Goal: Information Seeking & Learning: Learn about a topic

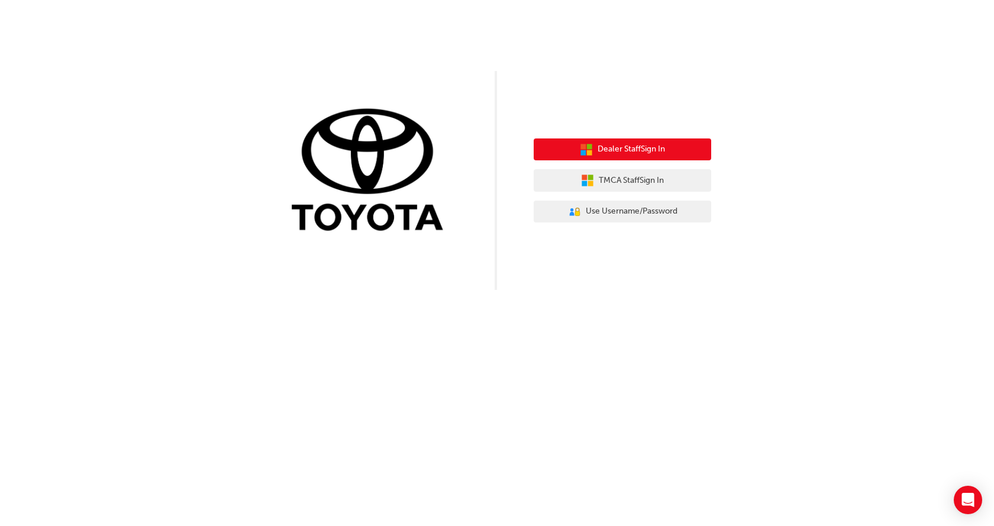
click at [611, 147] on span "Dealer Staff Sign In" at bounding box center [631, 150] width 67 height 14
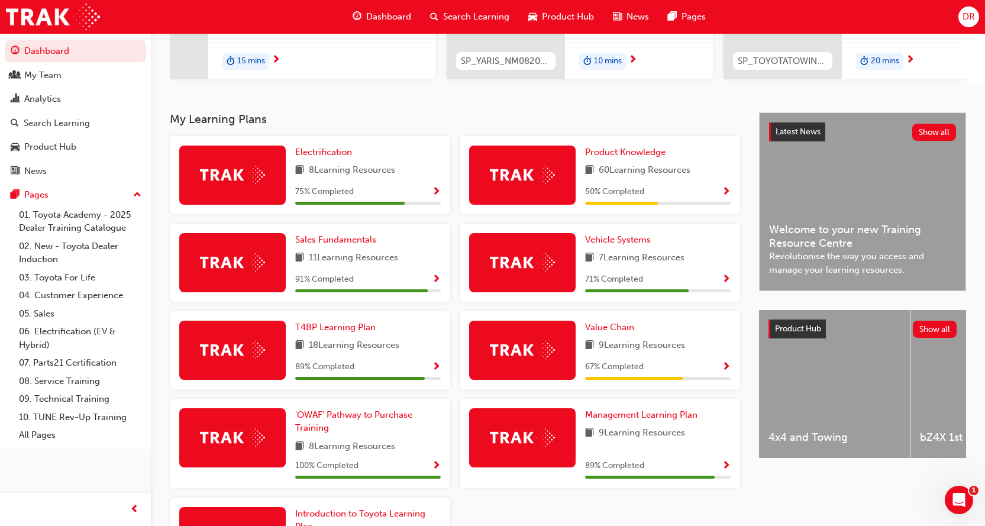
scroll to position [194, 0]
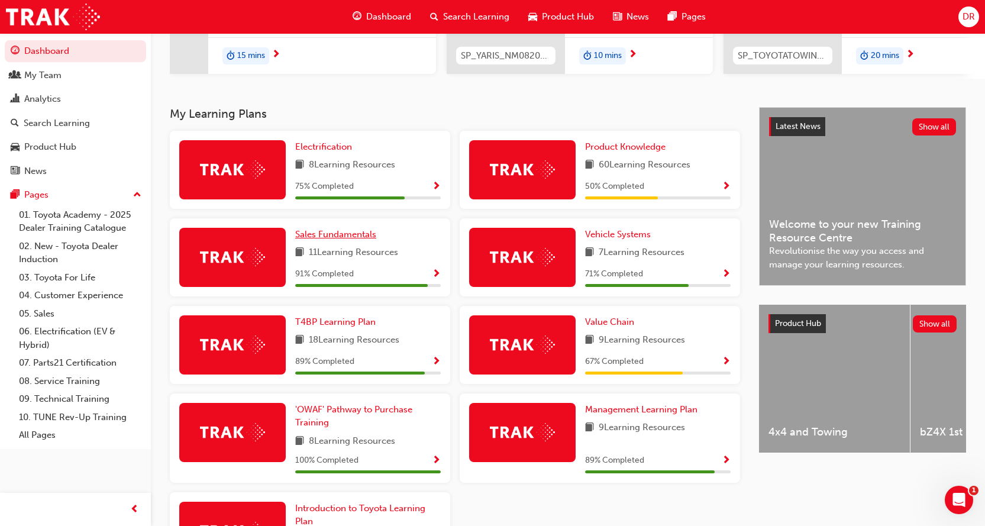
click at [326, 237] on span "Sales Fundamentals" at bounding box center [335, 234] width 81 height 11
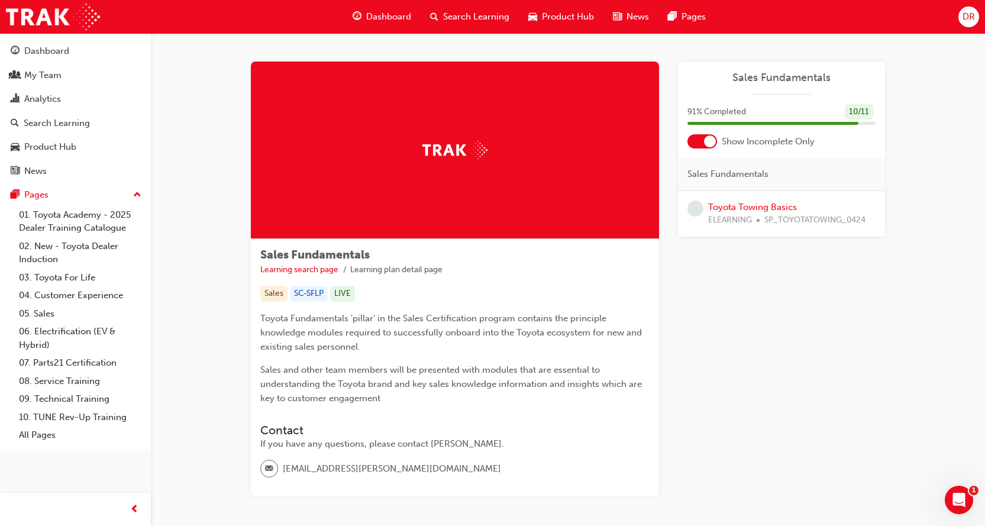
click at [483, 147] on img at bounding box center [455, 150] width 65 height 18
click at [694, 210] on span "learningRecordVerb_NONE-icon" at bounding box center [696, 209] width 16 height 16
click at [727, 208] on link "Toyota Towing Basics" at bounding box center [752, 207] width 89 height 11
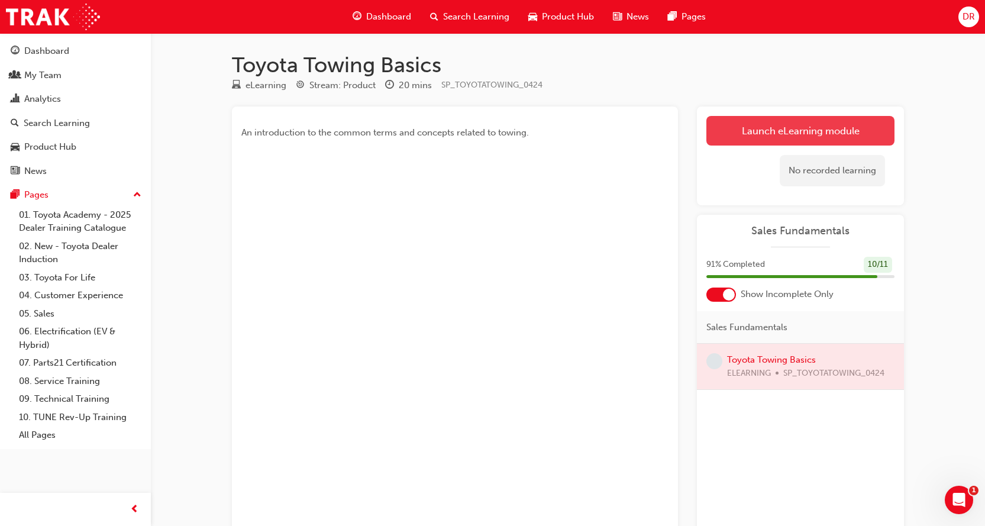
click at [809, 130] on link "Launch eLearning module" at bounding box center [801, 131] width 188 height 30
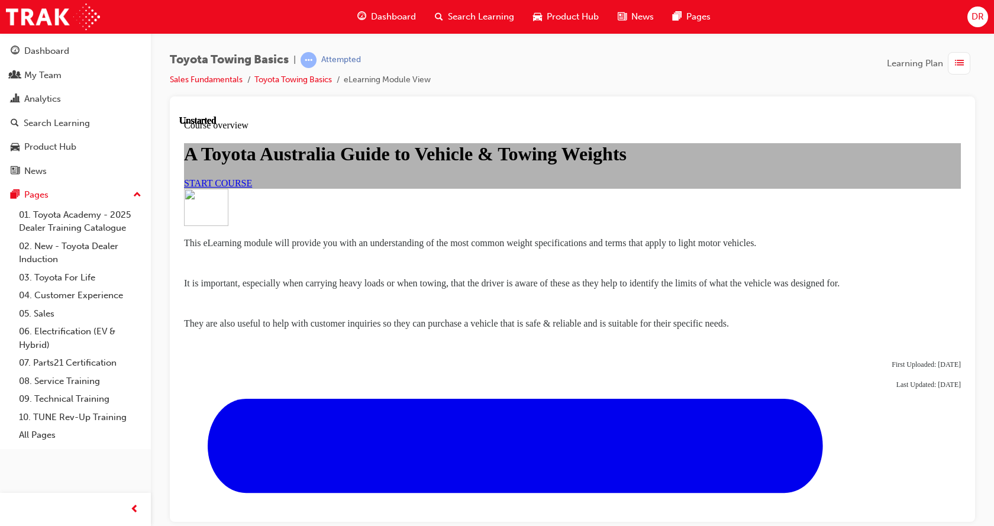
click at [252, 188] on link "START COURSE" at bounding box center [218, 183] width 68 height 10
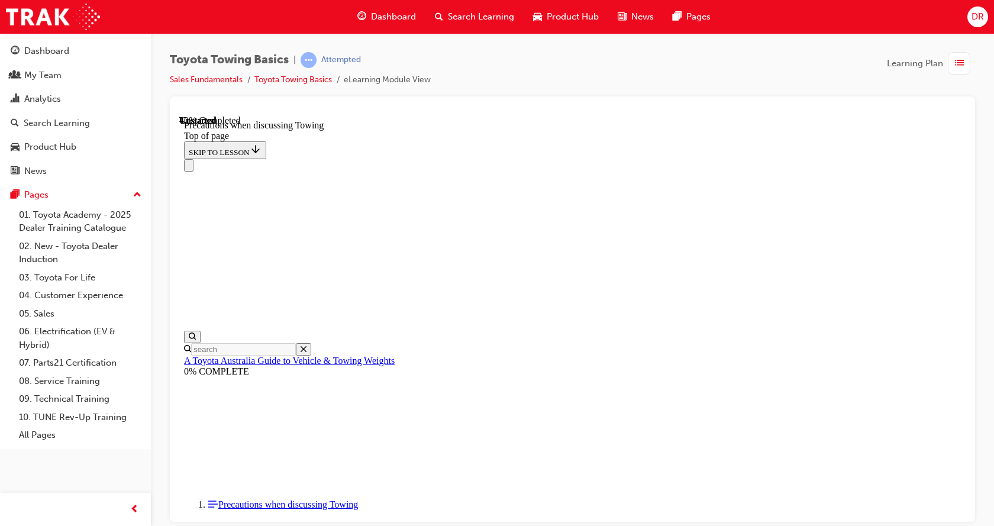
scroll to position [806, 0]
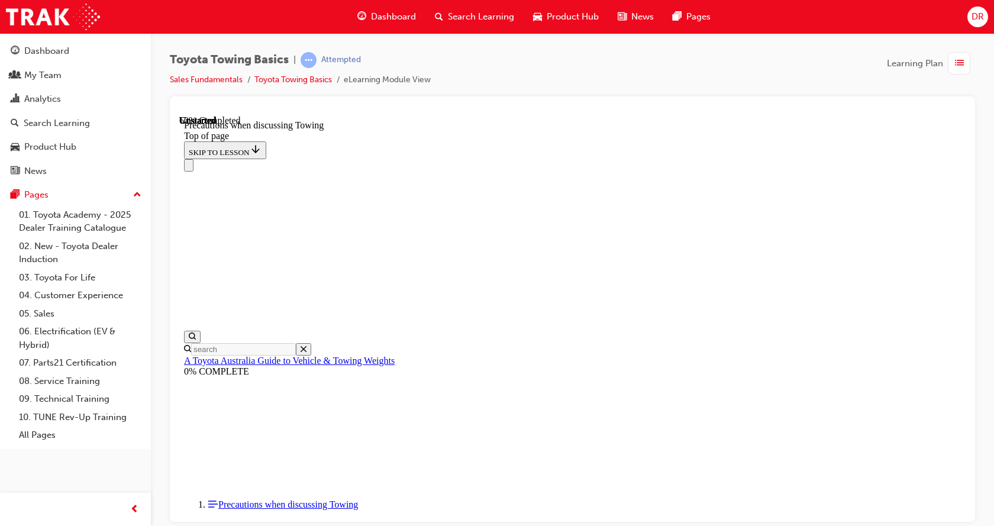
drag, startPoint x: 432, startPoint y: 340, endPoint x: 452, endPoint y: 354, distance: 24.3
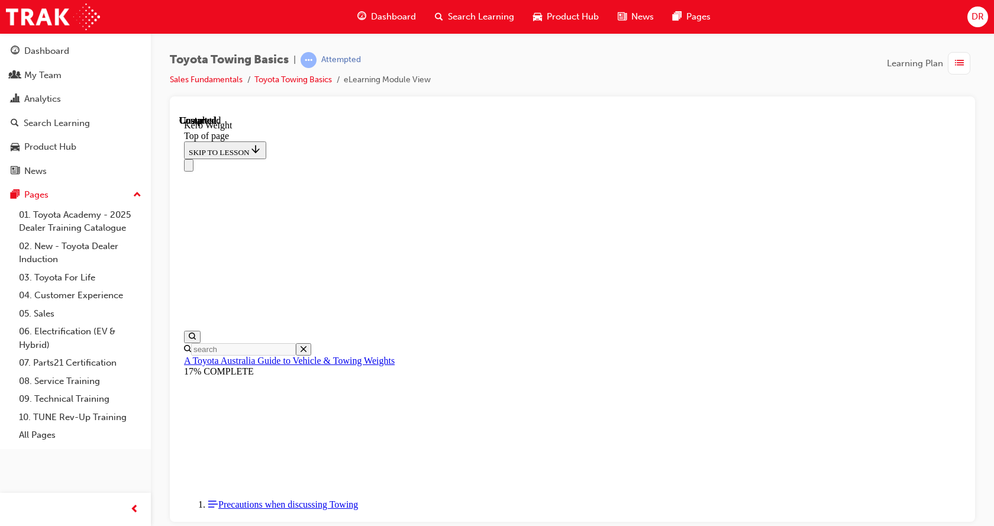
scroll to position [446, 0]
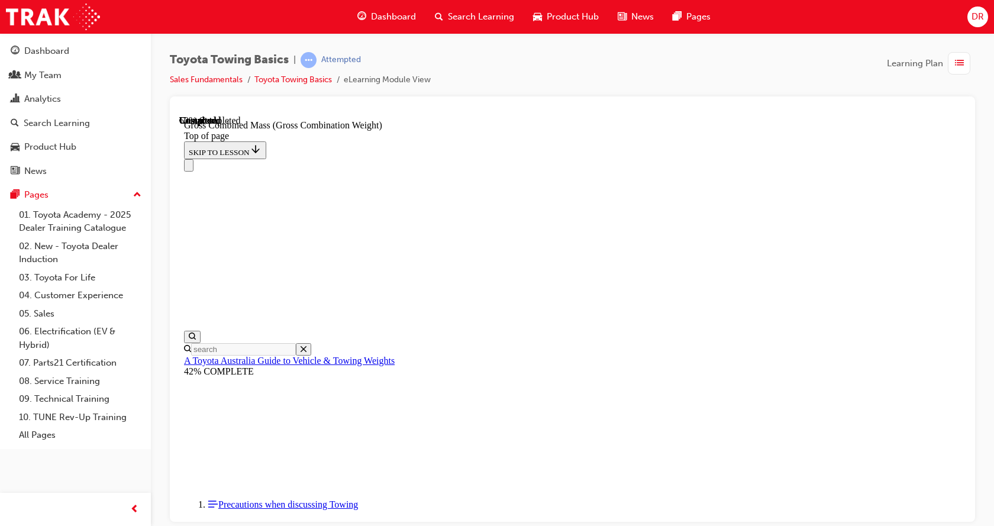
scroll to position [540, 0]
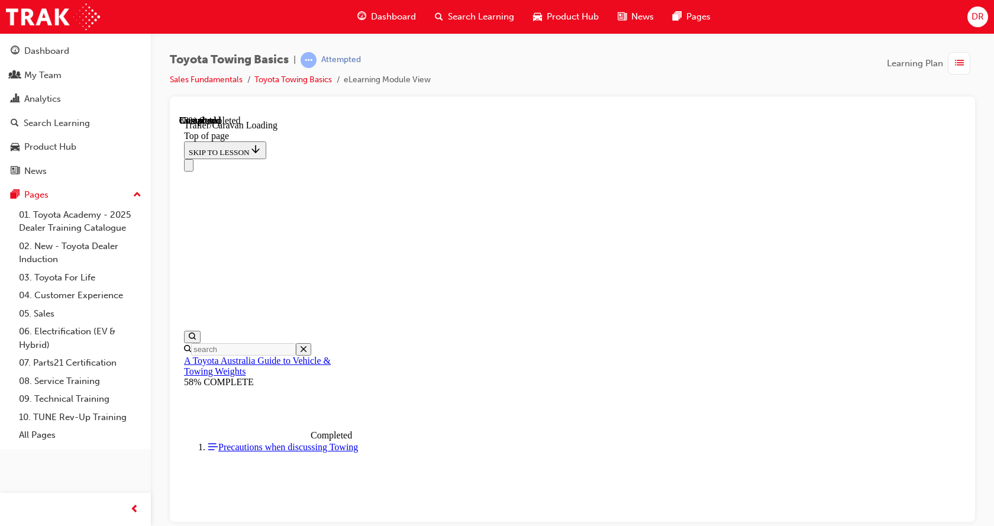
scroll to position [1626, 0]
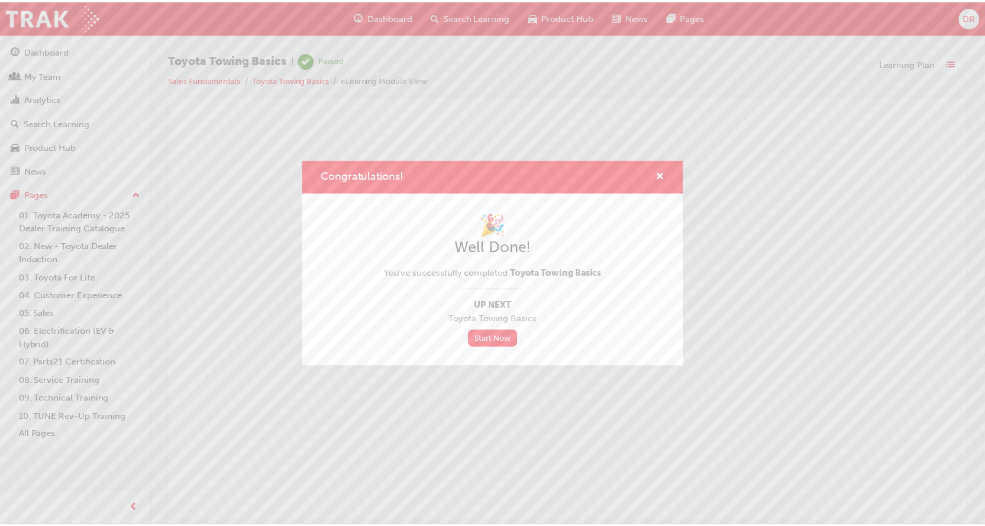
scroll to position [0, 0]
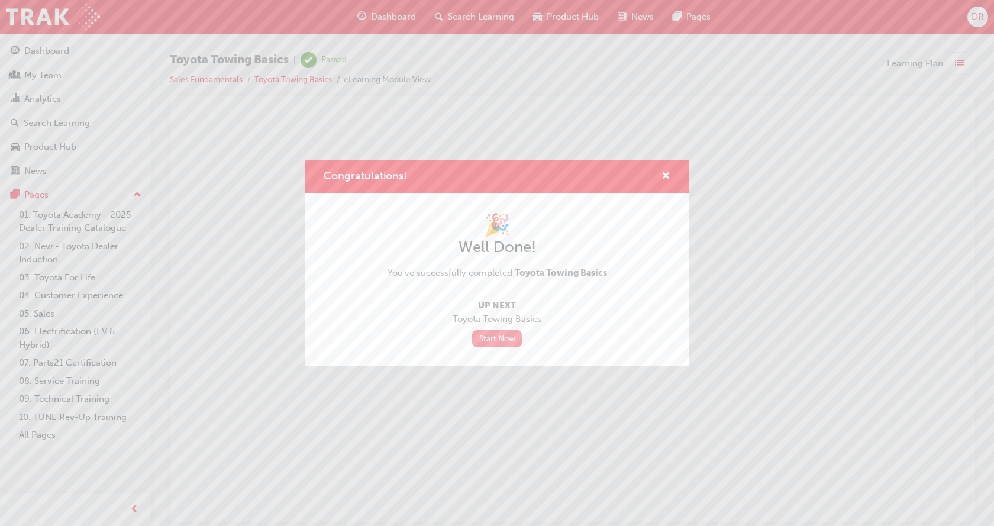
click at [502, 339] on link "Start Now" at bounding box center [497, 338] width 50 height 17
click at [495, 341] on link "Start Now" at bounding box center [497, 338] width 50 height 17
click at [495, 340] on link "Start Now" at bounding box center [497, 338] width 50 height 17
click at [488, 340] on link "Start Now" at bounding box center [497, 338] width 50 height 17
click at [668, 178] on span "cross-icon" at bounding box center [666, 177] width 9 height 11
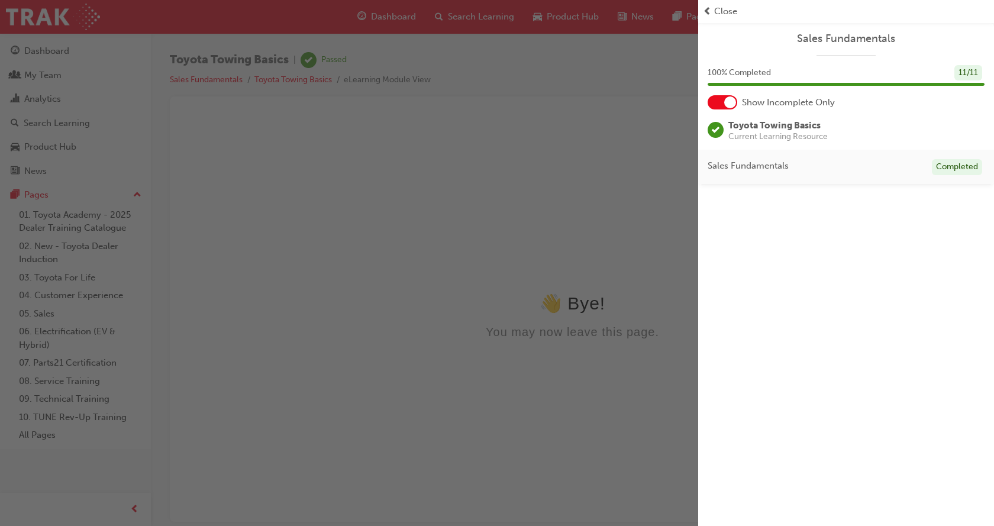
click at [718, 11] on span "Close" at bounding box center [725, 12] width 23 height 14
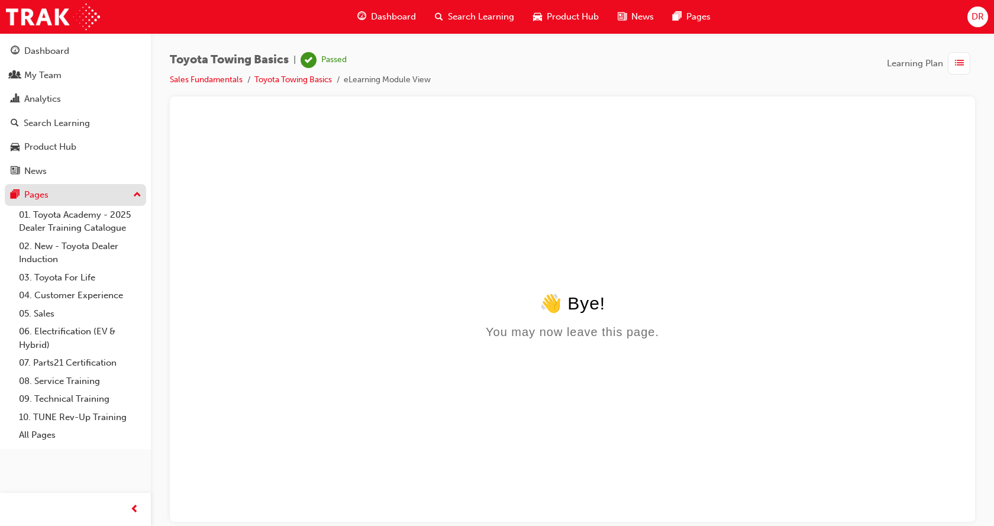
click at [28, 198] on div "Pages" at bounding box center [36, 195] width 24 height 14
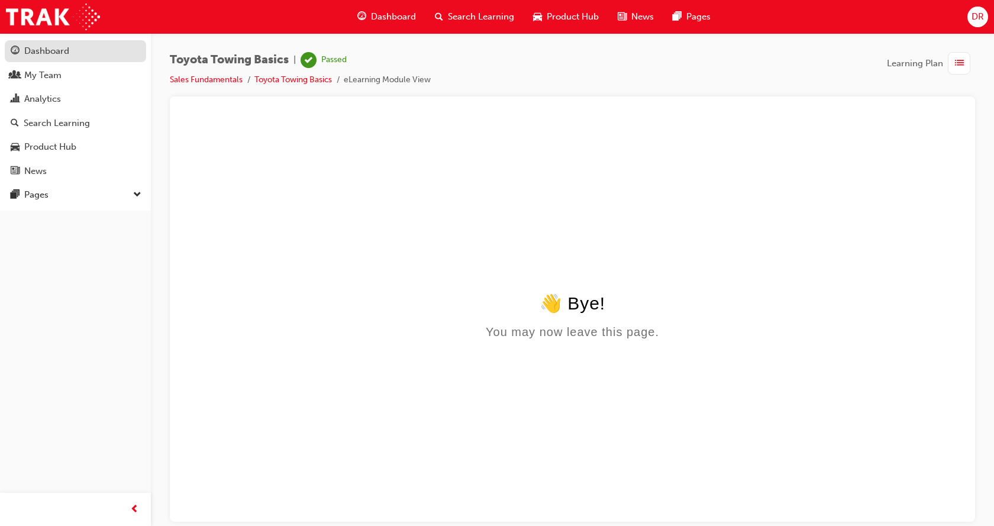
click at [50, 54] on div "Dashboard" at bounding box center [46, 51] width 45 height 14
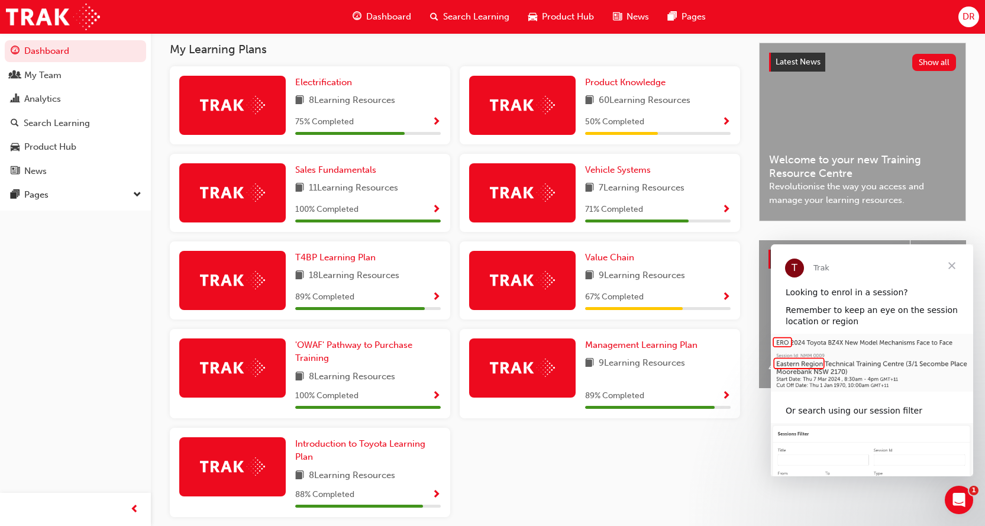
scroll to position [231, 0]
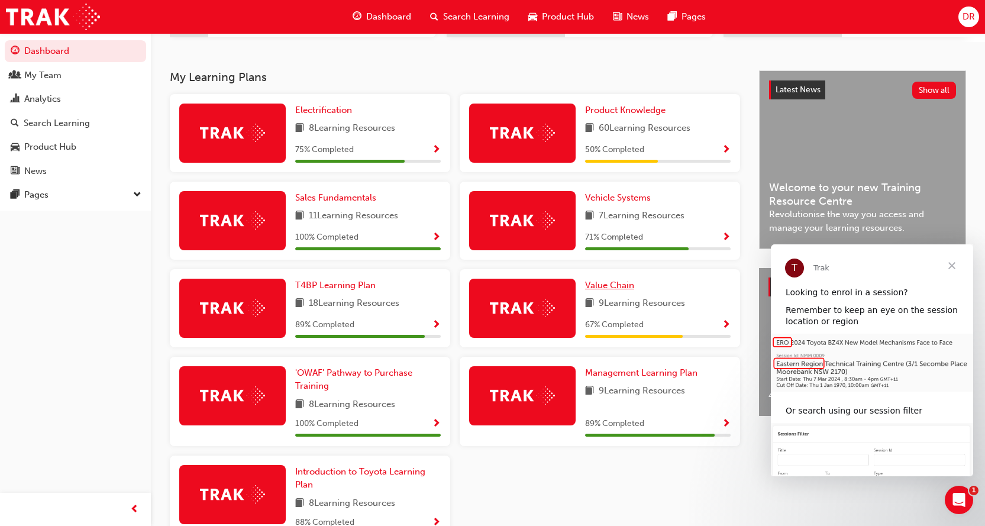
click at [606, 288] on span "Value Chain" at bounding box center [609, 285] width 49 height 11
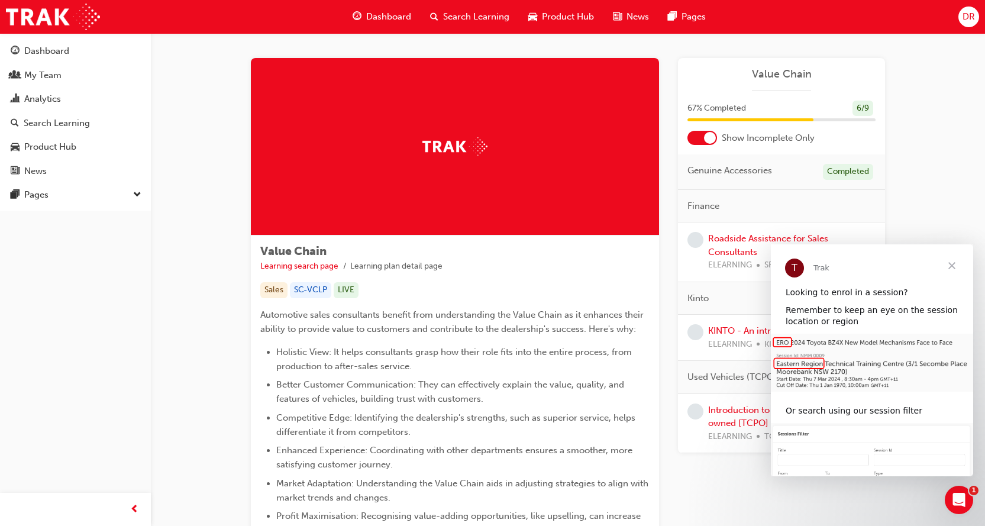
scroll to position [59, 0]
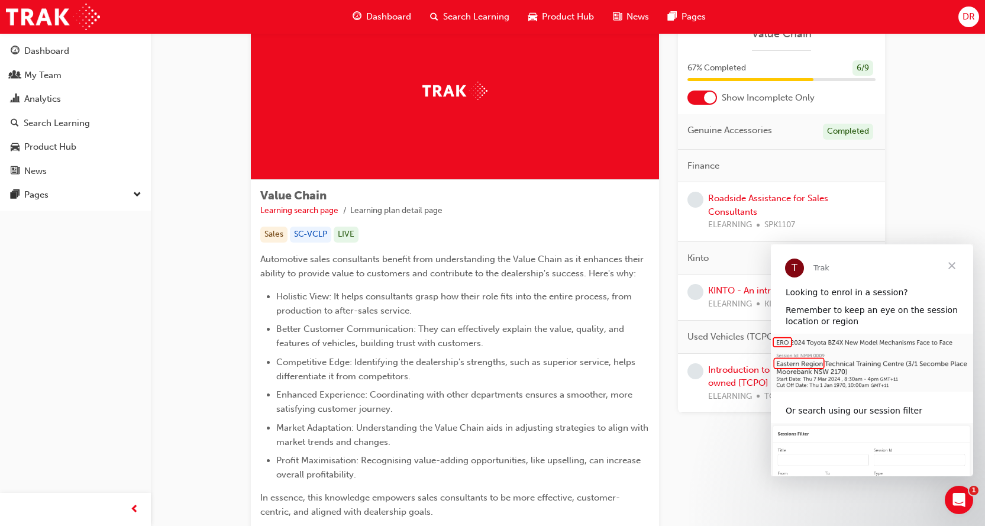
click at [955, 264] on span "Close" at bounding box center [952, 265] width 43 height 43
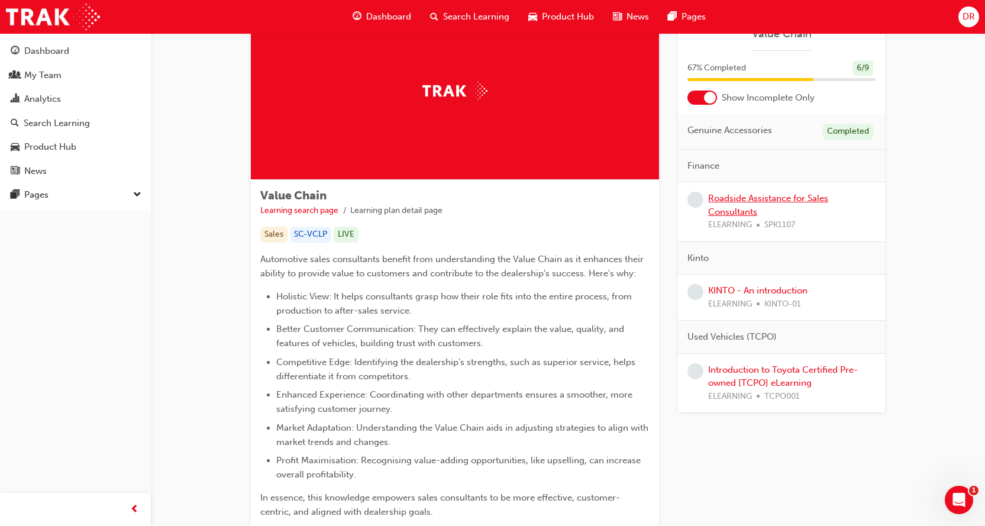
click at [733, 198] on link "Roadside Assistance for Sales Consultants" at bounding box center [768, 205] width 120 height 24
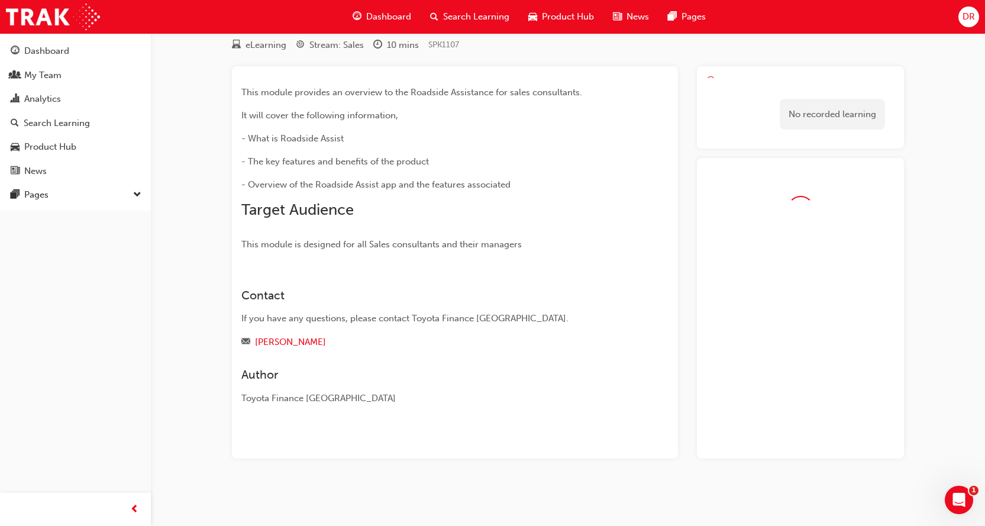
scroll to position [59, 0]
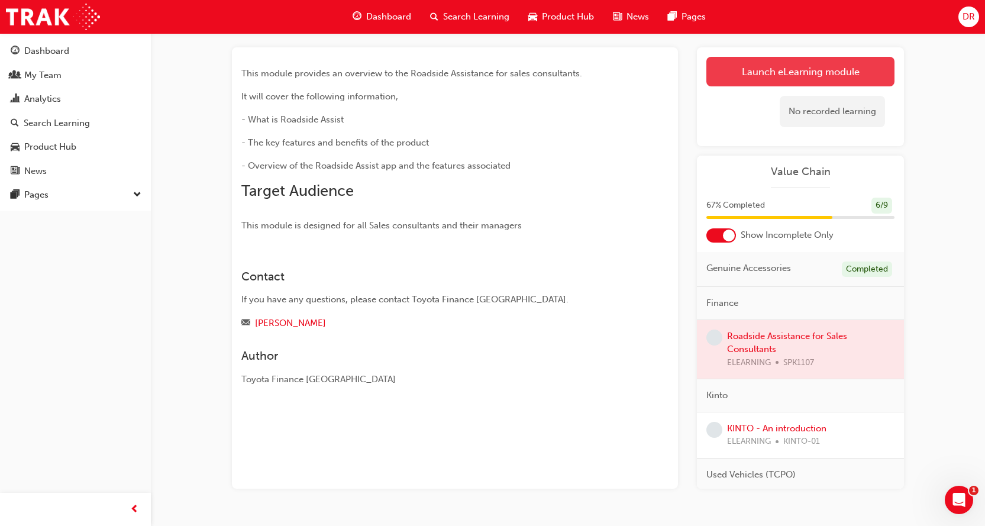
click at [756, 69] on link "Launch eLearning module" at bounding box center [801, 72] width 188 height 30
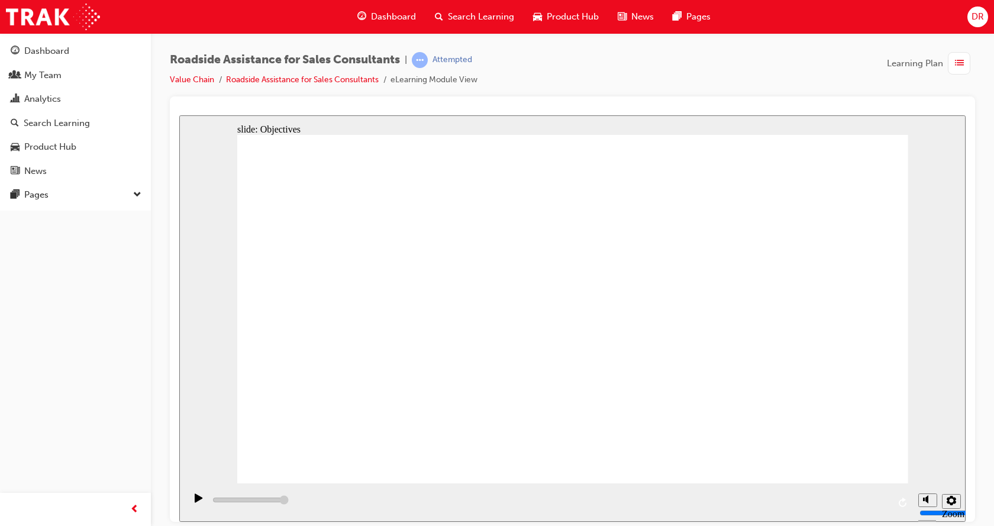
type input "23000"
checkbox input "true"
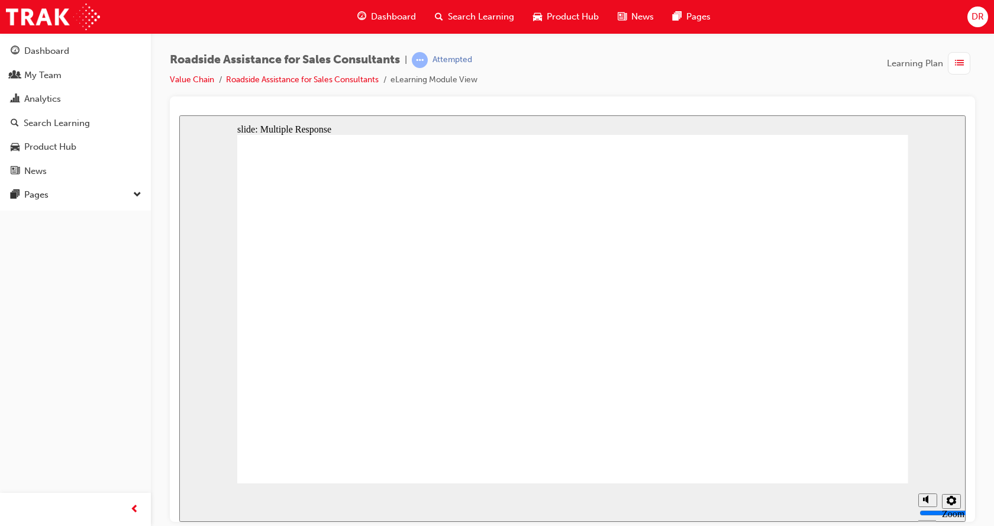
checkbox input "true"
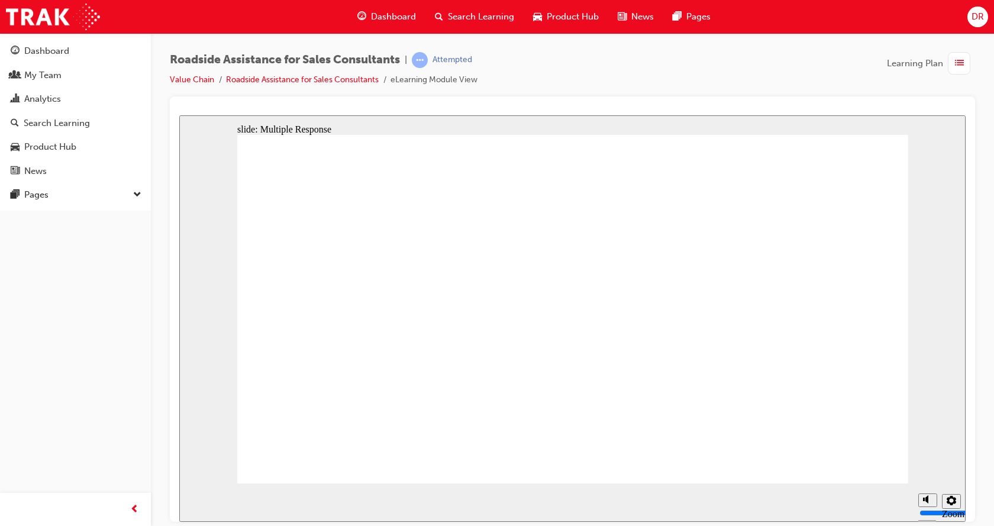
checkbox input "true"
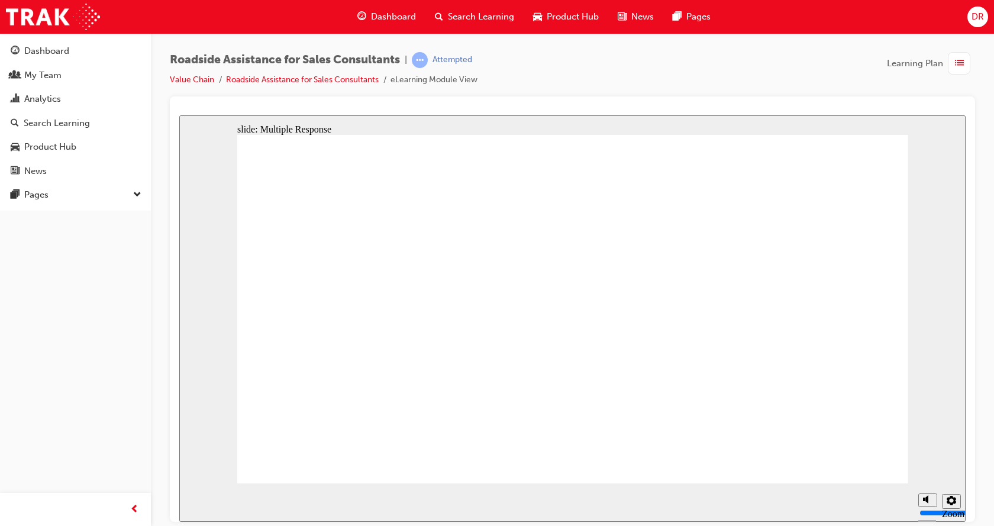
checkbox input "true"
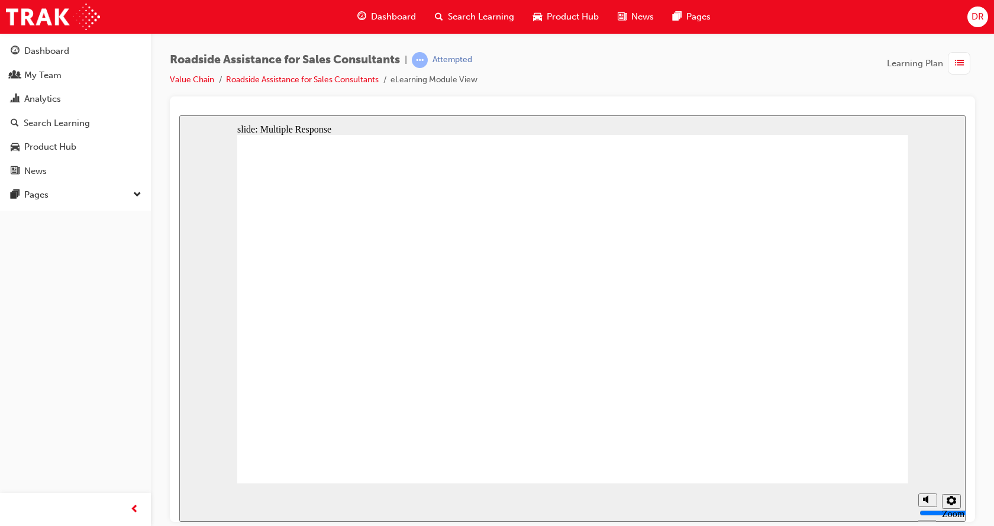
checkbox input "true"
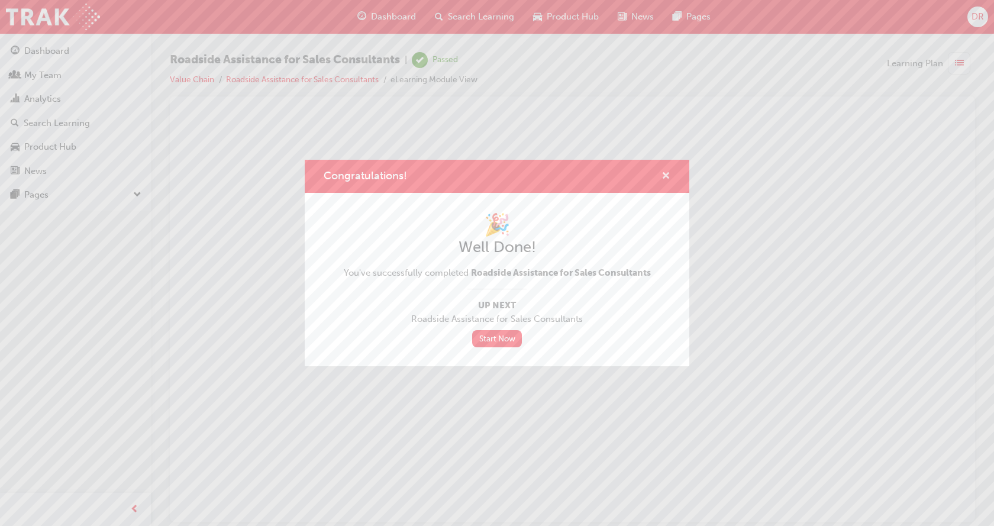
click at [666, 174] on span "cross-icon" at bounding box center [666, 177] width 9 height 11
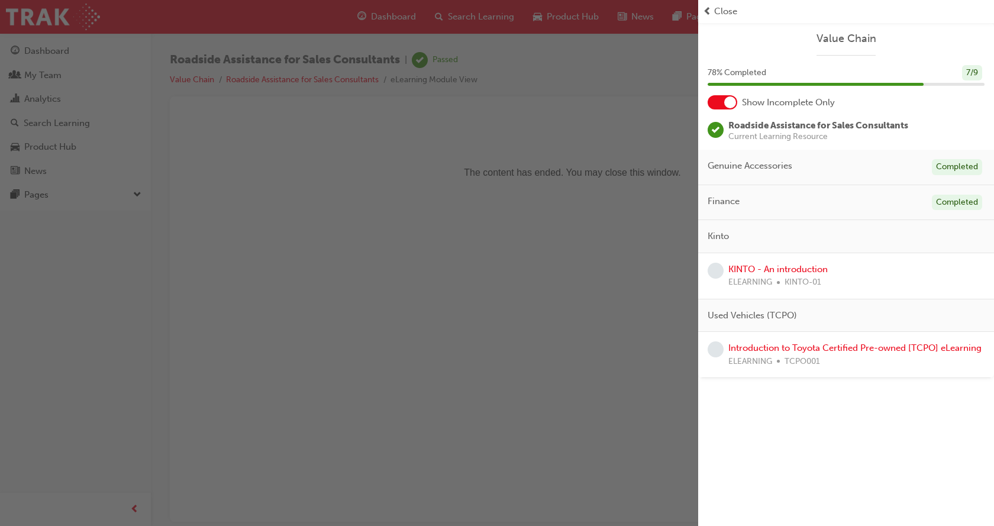
click at [56, 51] on div "button" at bounding box center [349, 263] width 698 height 526
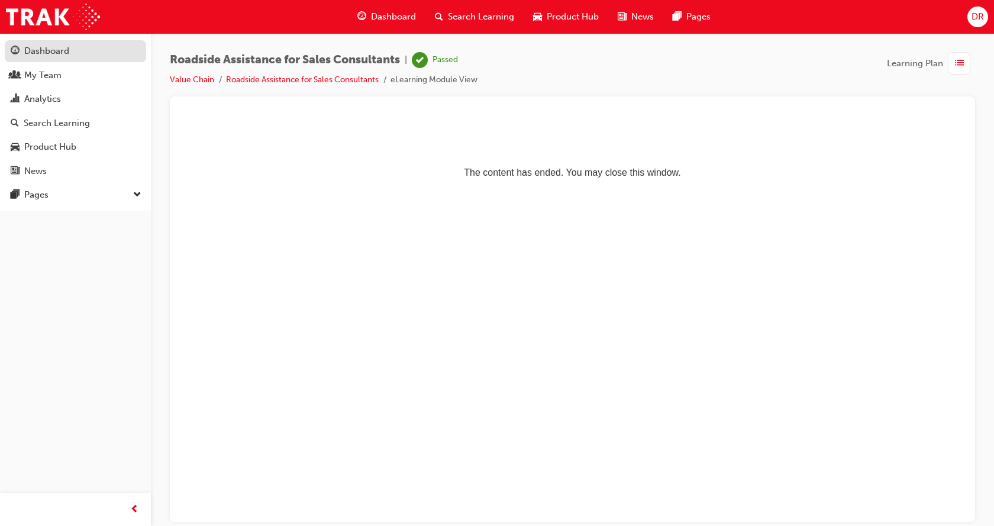
click at [34, 51] on div "Dashboard" at bounding box center [46, 51] width 45 height 14
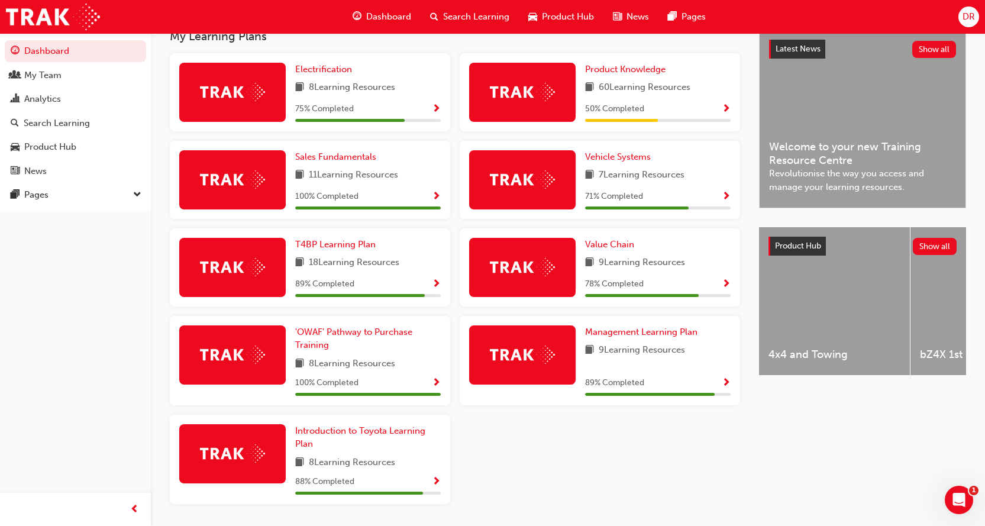
scroll to position [253, 0]
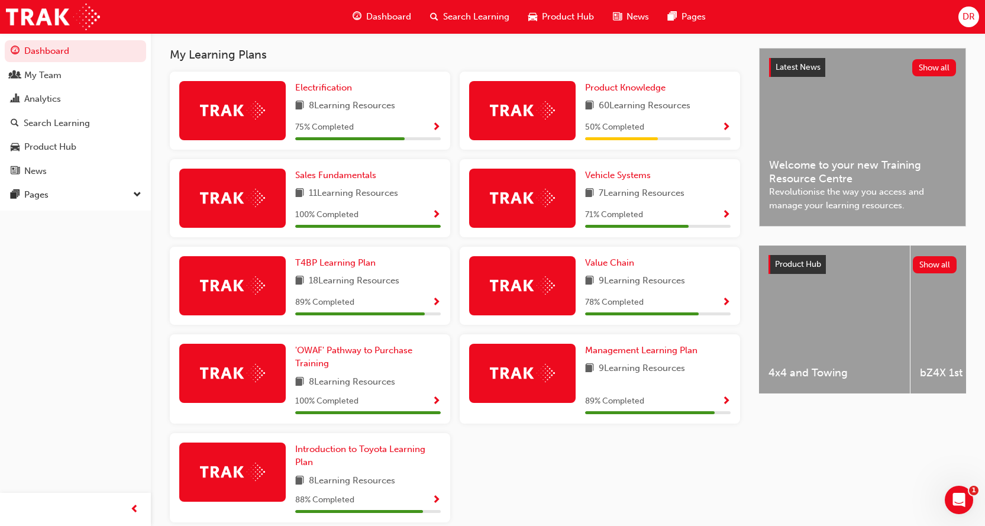
click at [513, 294] on img at bounding box center [522, 285] width 65 height 18
click at [604, 265] on span "Value Chain" at bounding box center [609, 262] width 49 height 11
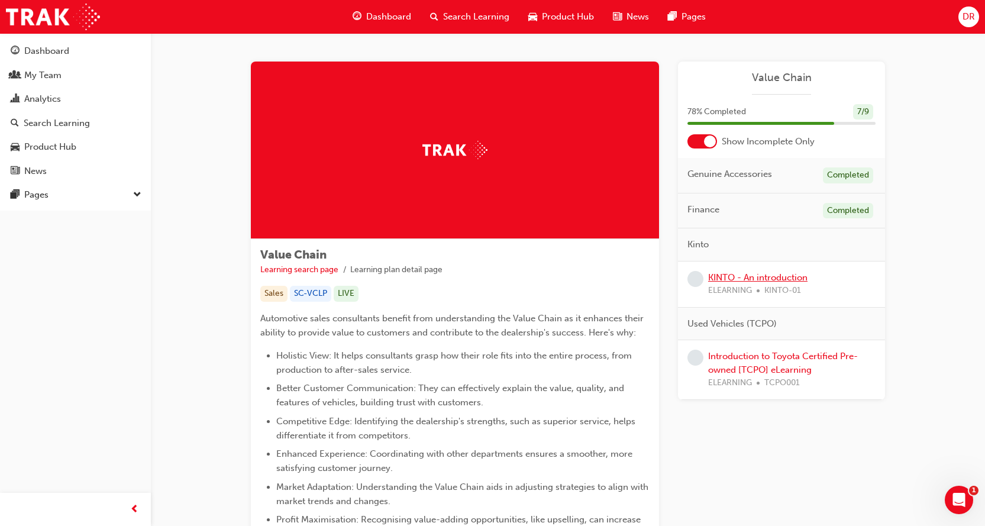
click at [730, 279] on link "KINTO - An introduction" at bounding box center [757, 277] width 99 height 11
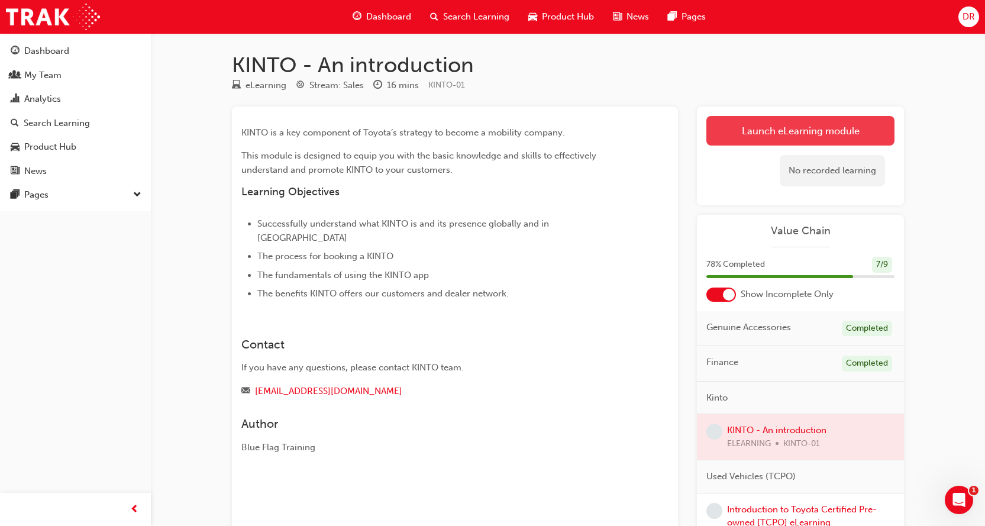
click at [757, 138] on link "Launch eLearning module" at bounding box center [801, 131] width 188 height 30
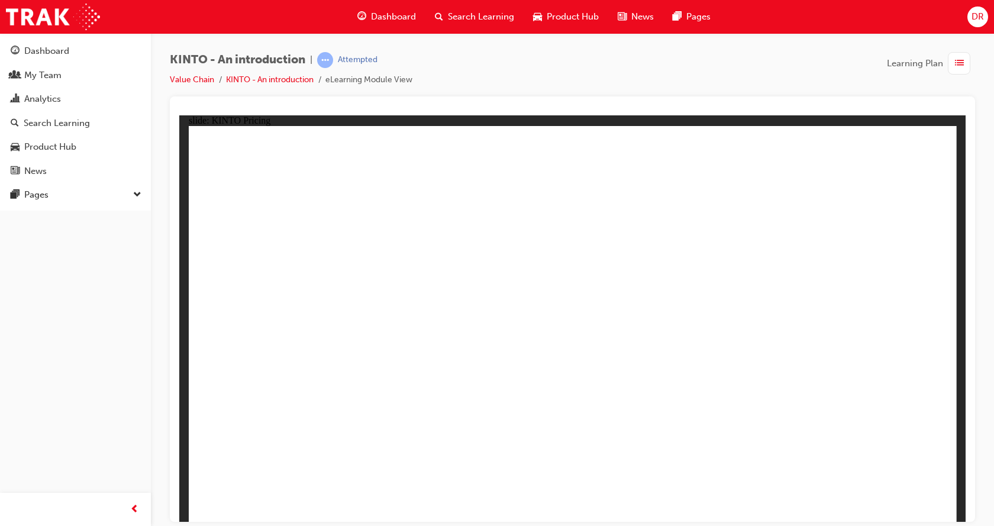
drag, startPoint x: 383, startPoint y: 270, endPoint x: 363, endPoint y: 307, distance: 42.1
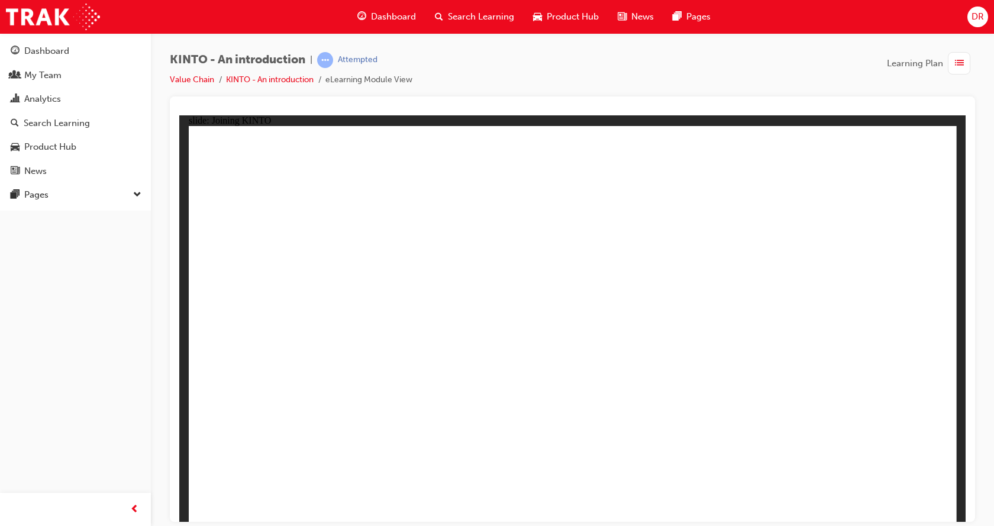
drag, startPoint x: 800, startPoint y: 477, endPoint x: 809, endPoint y: 497, distance: 22.0
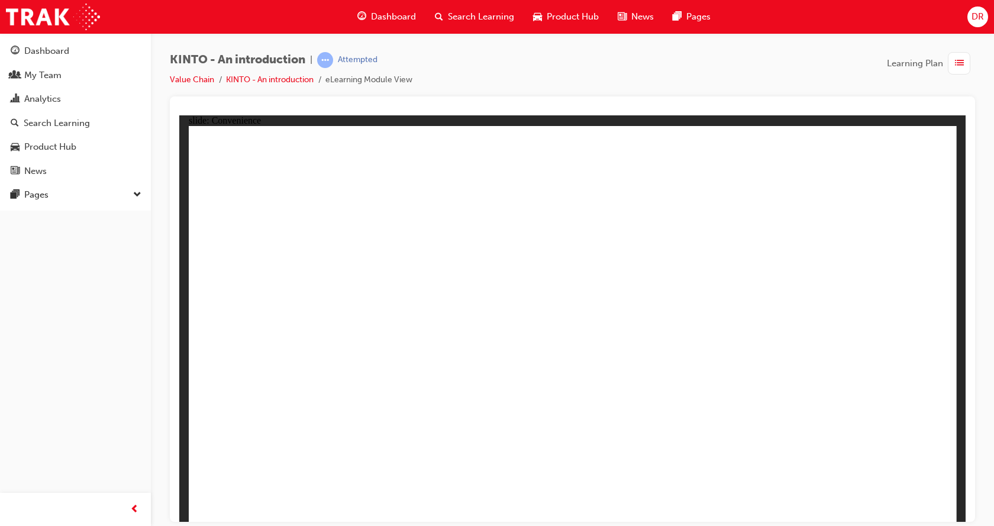
drag, startPoint x: 607, startPoint y: 267, endPoint x: 615, endPoint y: 260, distance: 10.1
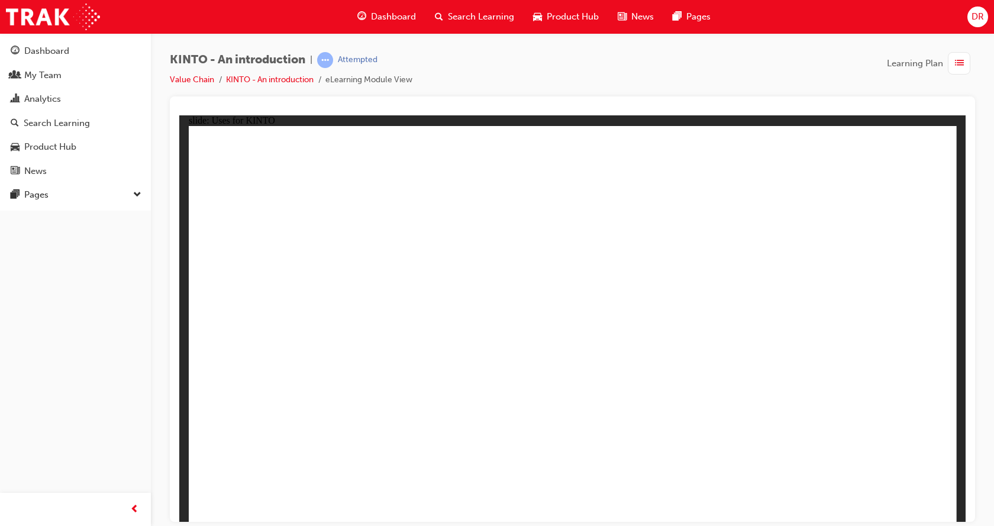
drag, startPoint x: 705, startPoint y: 414, endPoint x: 760, endPoint y: 360, distance: 77.0
drag, startPoint x: 775, startPoint y: 322, endPoint x: 781, endPoint y: 280, distance: 41.9
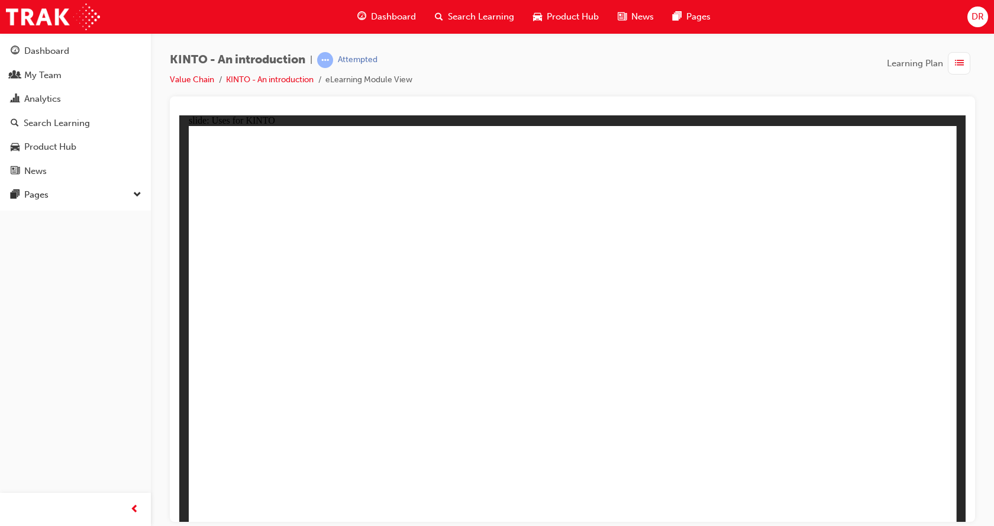
drag, startPoint x: 762, startPoint y: 259, endPoint x: 691, endPoint y: 225, distance: 79.2
drag, startPoint x: 668, startPoint y: 191, endPoint x: 669, endPoint y: 197, distance: 6.6
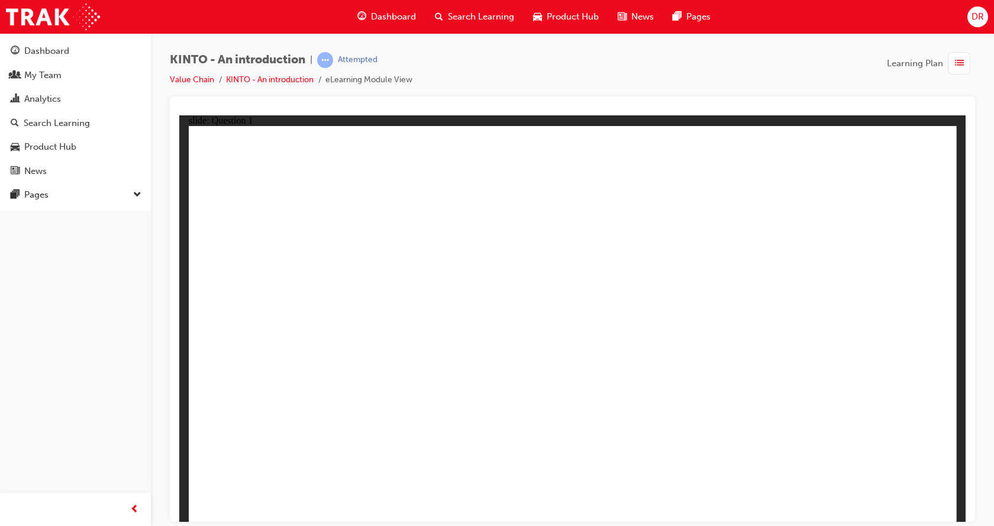
radio input "true"
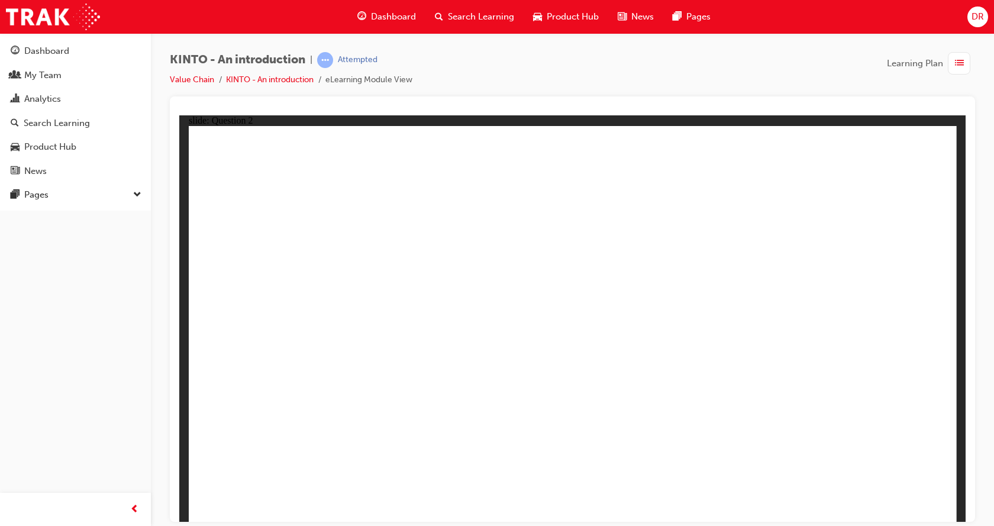
checkbox input "true"
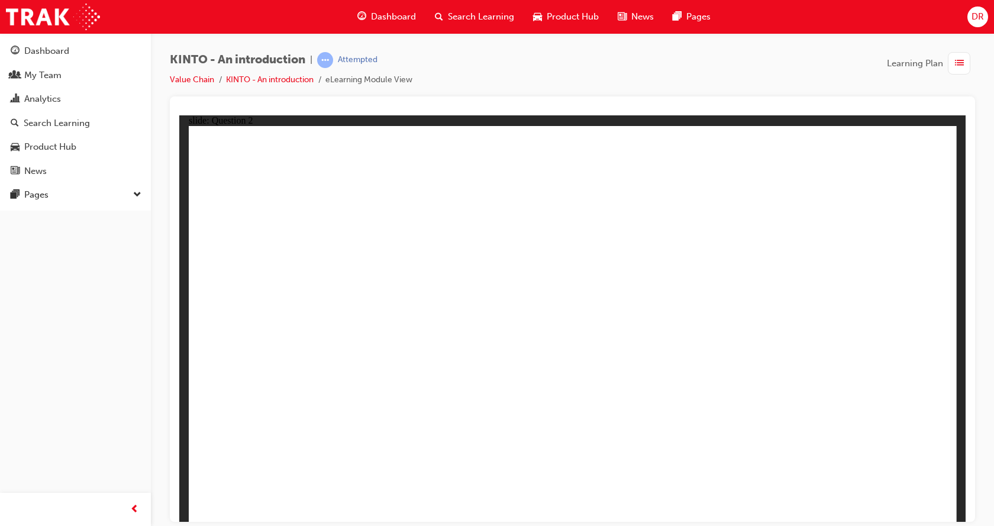
checkbox input "true"
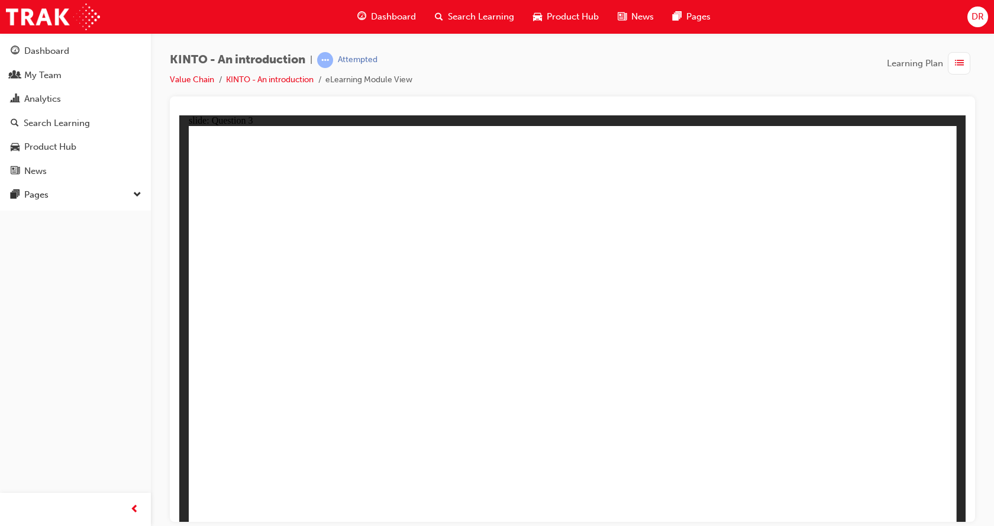
radio input "true"
drag, startPoint x: 717, startPoint y: 346, endPoint x: 299, endPoint y: 434, distance: 427.6
drag, startPoint x: 296, startPoint y: 338, endPoint x: 434, endPoint y: 410, distance: 155.9
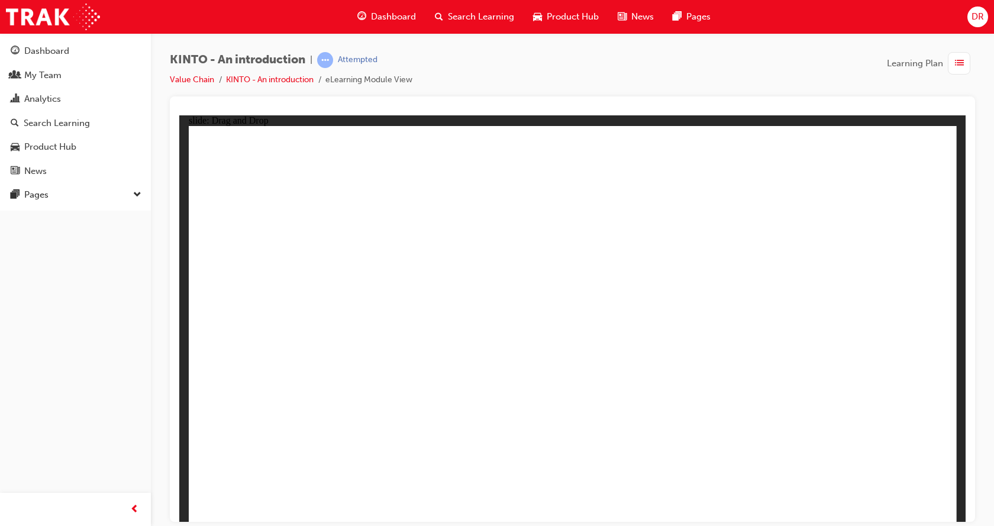
drag, startPoint x: 425, startPoint y: 346, endPoint x: 571, endPoint y: 424, distance: 165.7
drag, startPoint x: 865, startPoint y: 342, endPoint x: 696, endPoint y: 415, distance: 184.2
drag, startPoint x: 594, startPoint y: 352, endPoint x: 859, endPoint y: 442, distance: 280.0
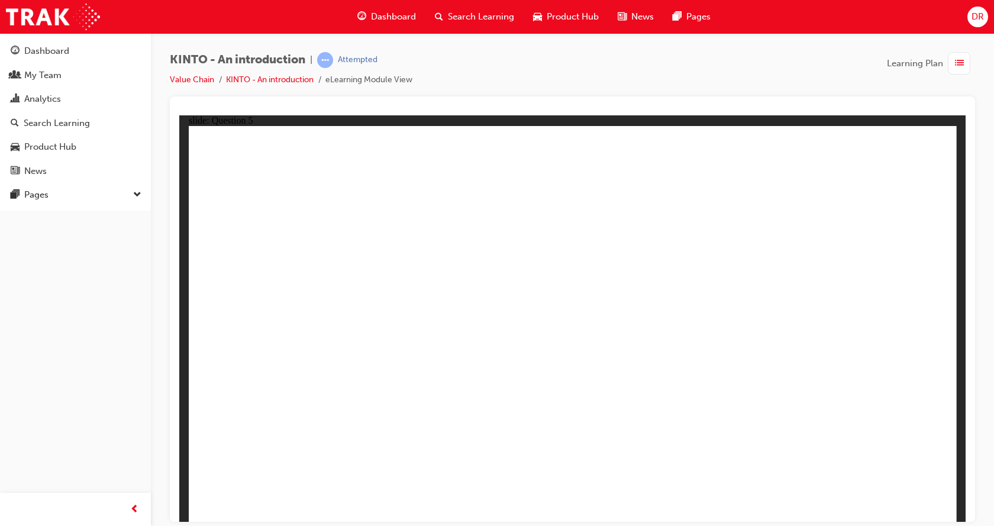
radio input "true"
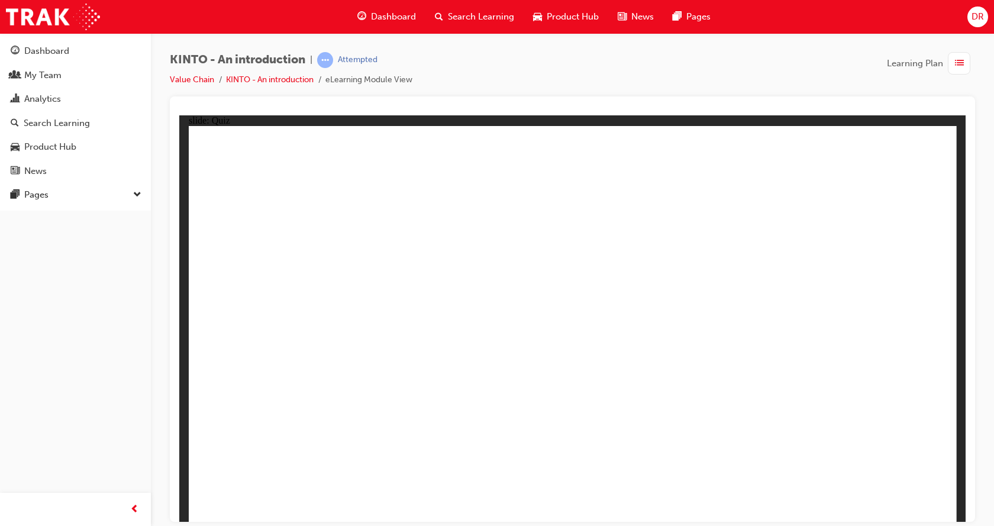
radio input "true"
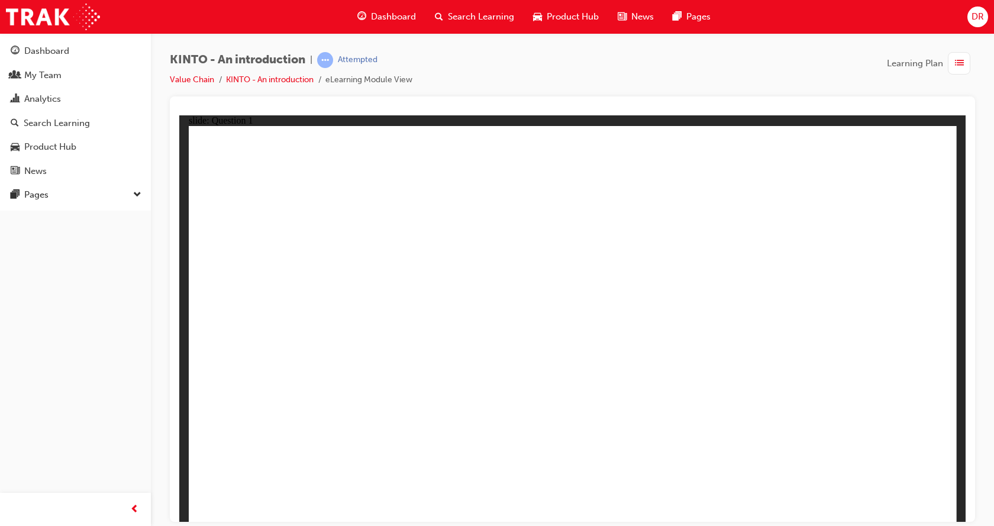
checkbox input "true"
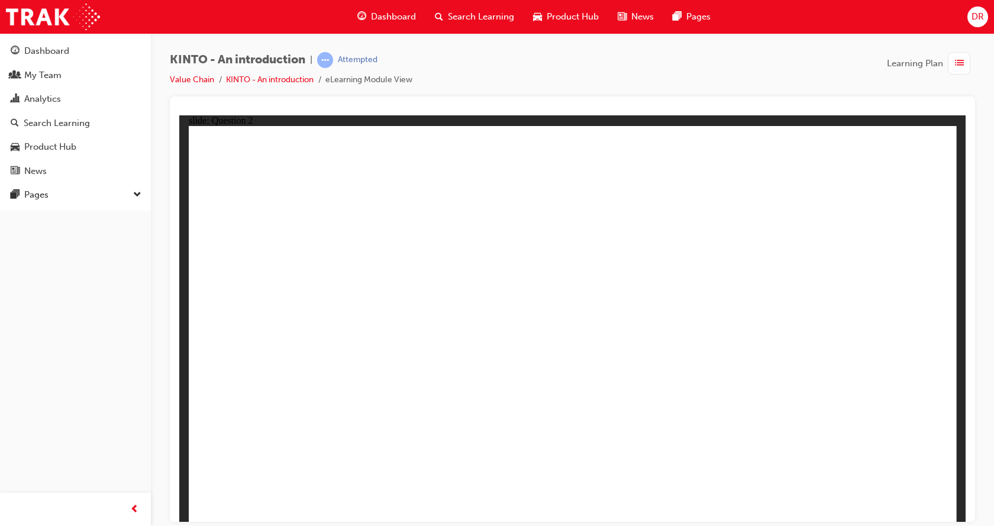
checkbox input "true"
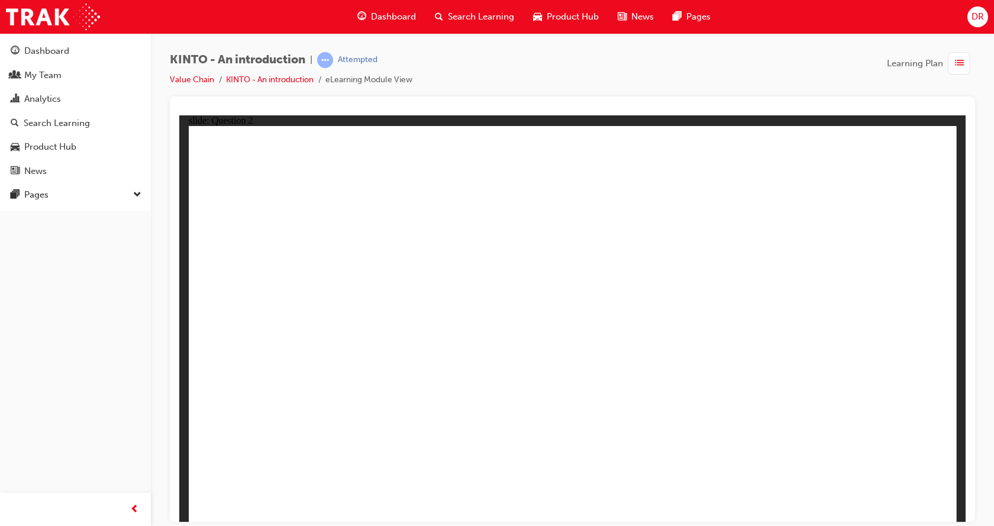
drag, startPoint x: 579, startPoint y: 452, endPoint x: 576, endPoint y: 444, distance: 7.7
radio input "true"
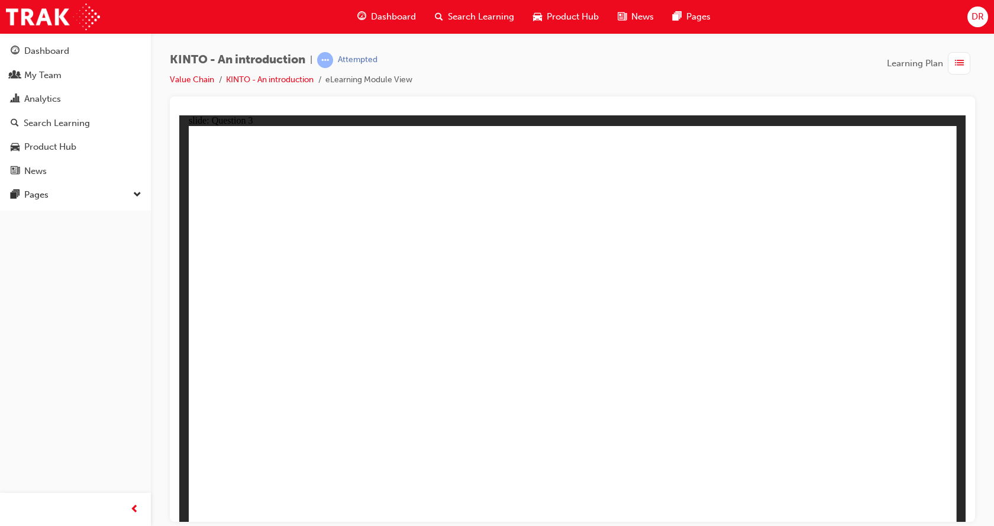
drag, startPoint x: 710, startPoint y: 346, endPoint x: 282, endPoint y: 431, distance: 436.2
drag, startPoint x: 585, startPoint y: 346, endPoint x: 427, endPoint y: 419, distance: 173.7
drag, startPoint x: 299, startPoint y: 337, endPoint x: 579, endPoint y: 427, distance: 294.6
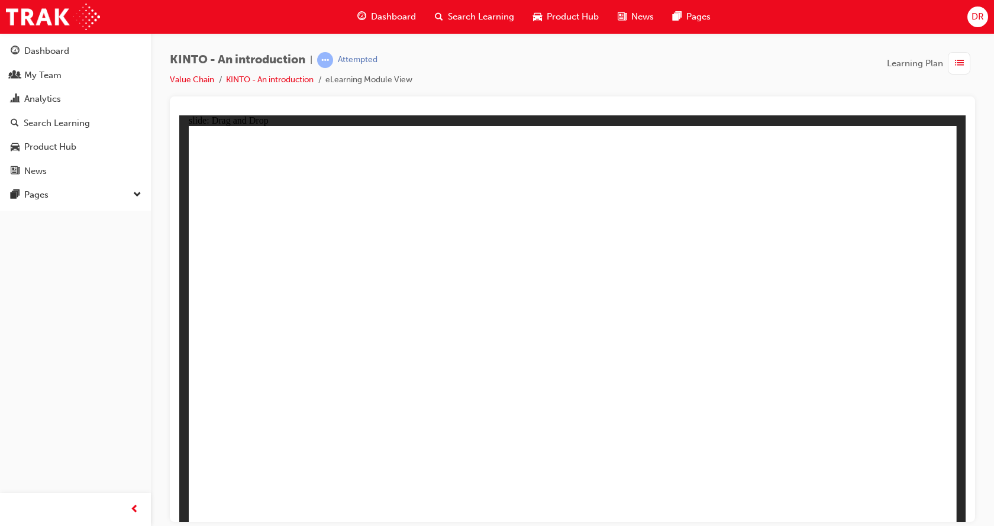
drag, startPoint x: 448, startPoint y: 340, endPoint x: 778, endPoint y: 424, distance: 340.2
drag, startPoint x: 834, startPoint y: 351, endPoint x: 825, endPoint y: 432, distance: 81.6
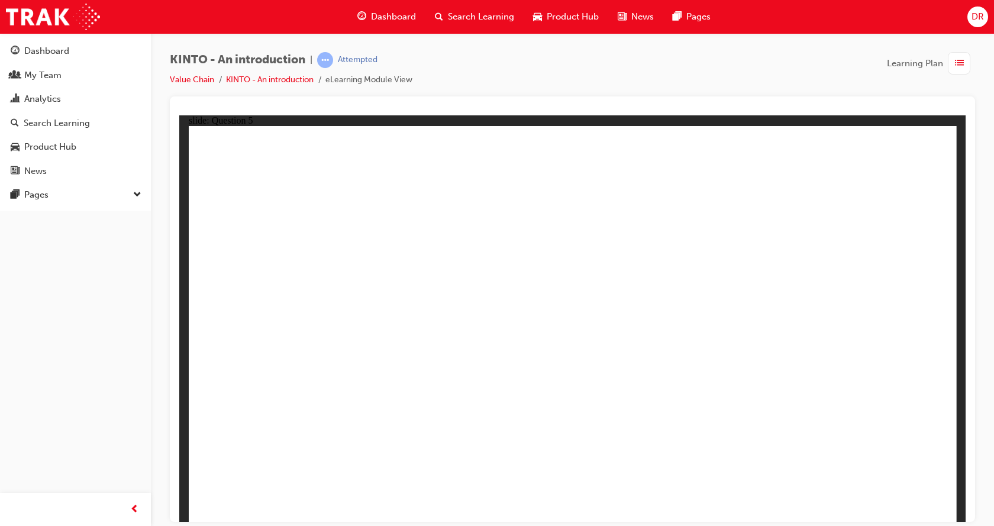
radio input "true"
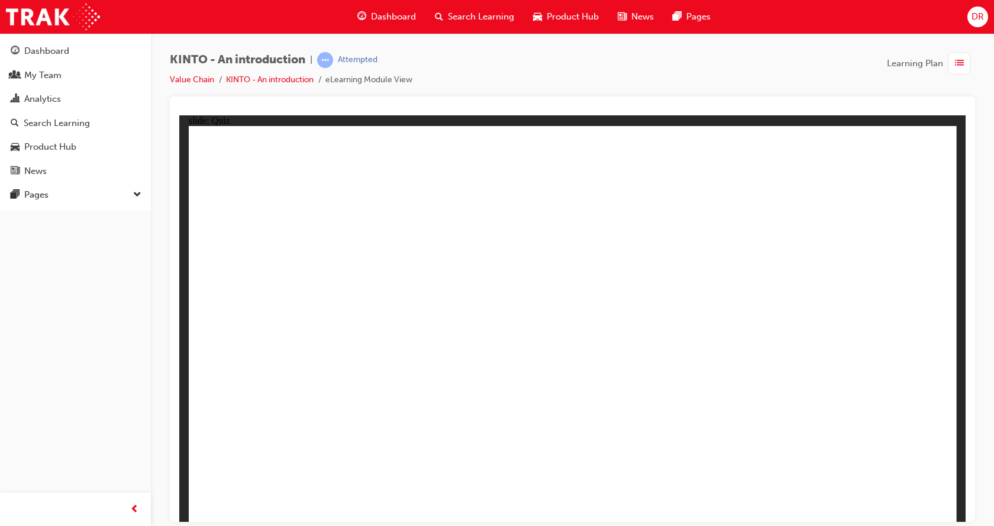
radio input "true"
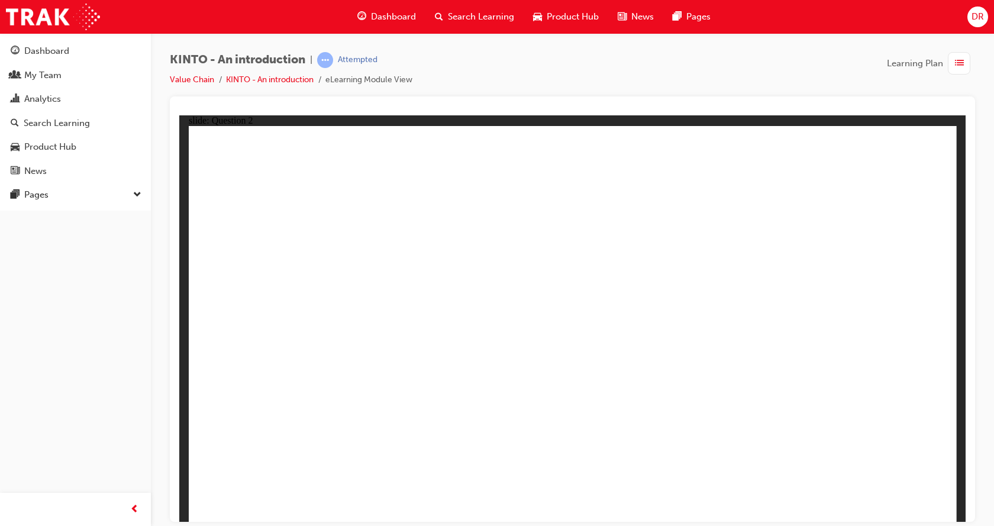
checkbox input "true"
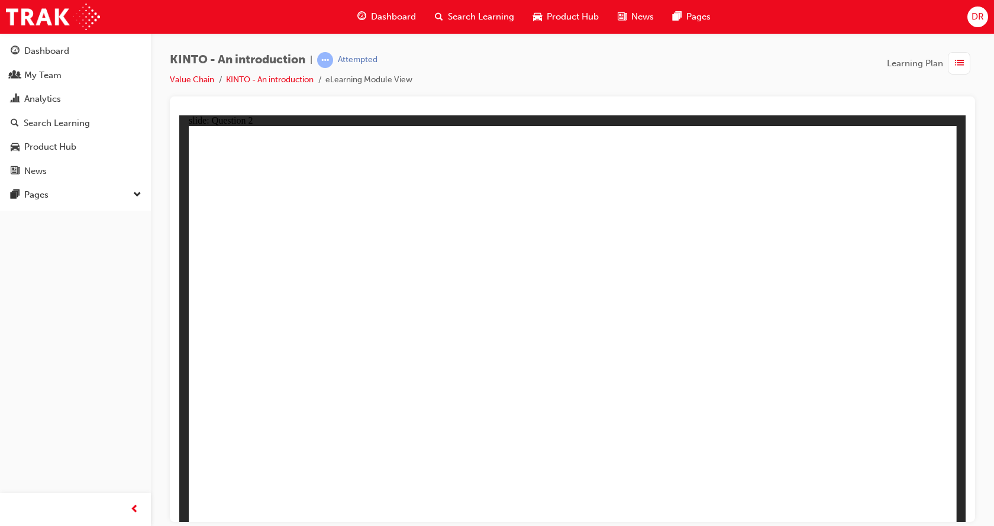
radio input "true"
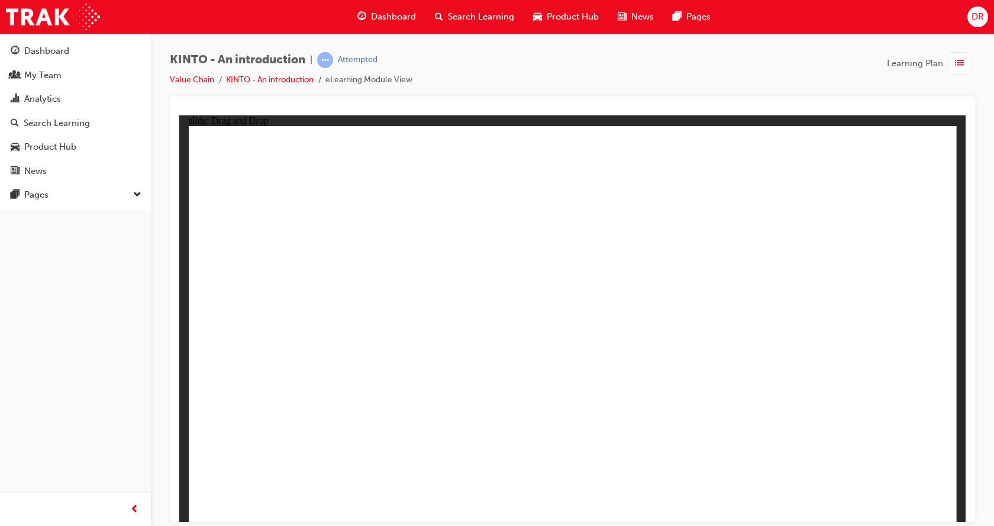
drag, startPoint x: 707, startPoint y: 338, endPoint x: 265, endPoint y: 423, distance: 449.5
drag, startPoint x: 581, startPoint y: 343, endPoint x: 455, endPoint y: 443, distance: 160.9
drag, startPoint x: 304, startPoint y: 336, endPoint x: 594, endPoint y: 420, distance: 301.5
drag, startPoint x: 825, startPoint y: 359, endPoint x: 537, endPoint y: 420, distance: 294.6
drag, startPoint x: 441, startPoint y: 333, endPoint x: 865, endPoint y: 428, distance: 434.3
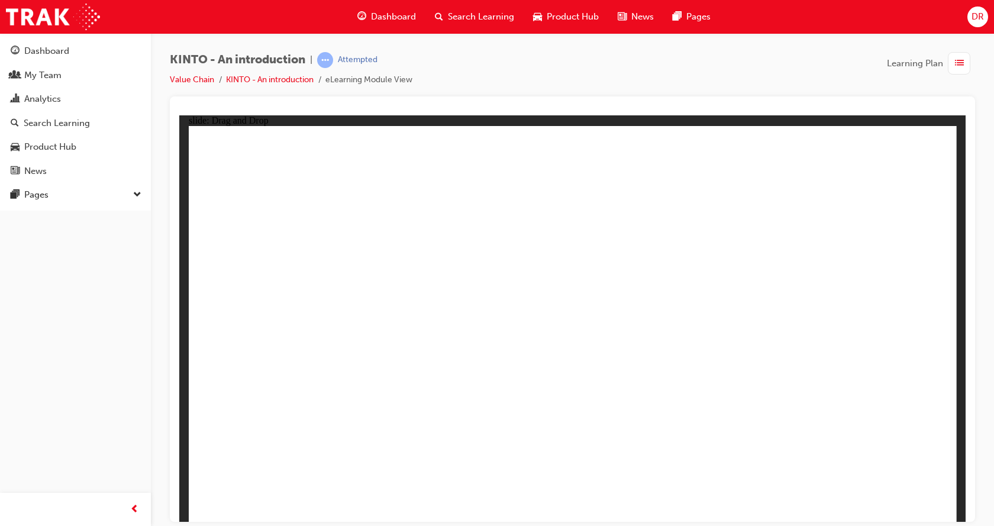
radio input "true"
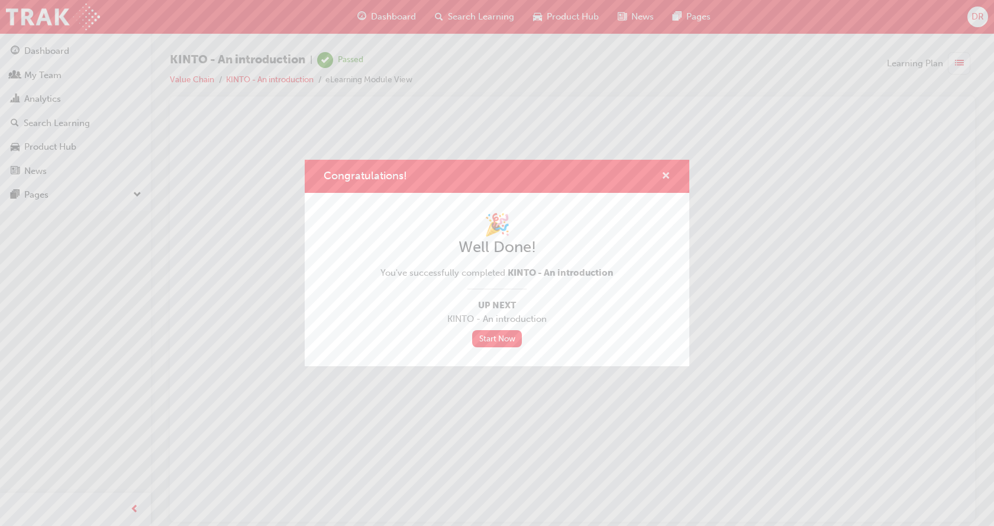
click at [666, 175] on span "cross-icon" at bounding box center [666, 177] width 9 height 11
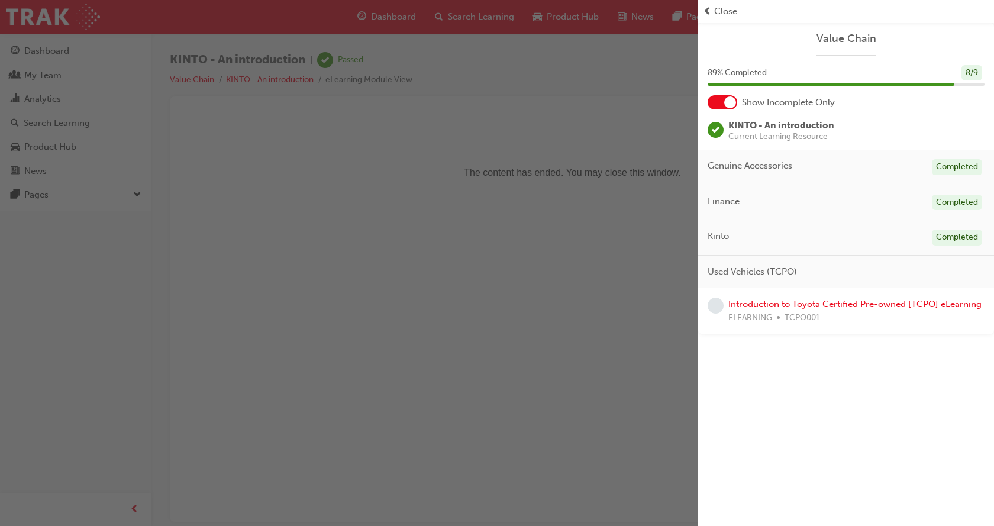
click at [38, 54] on div "button" at bounding box center [349, 263] width 698 height 526
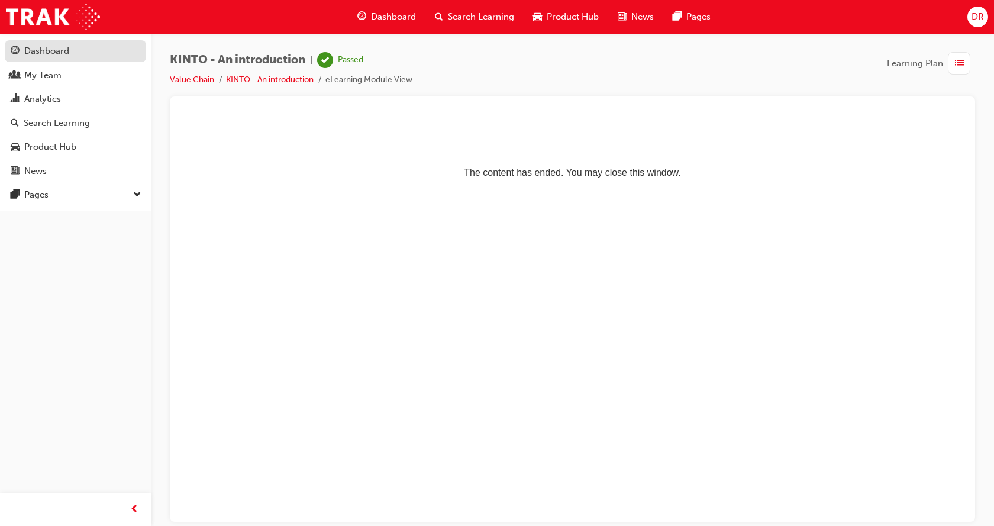
click at [45, 50] on div "Dashboard" at bounding box center [46, 51] width 45 height 14
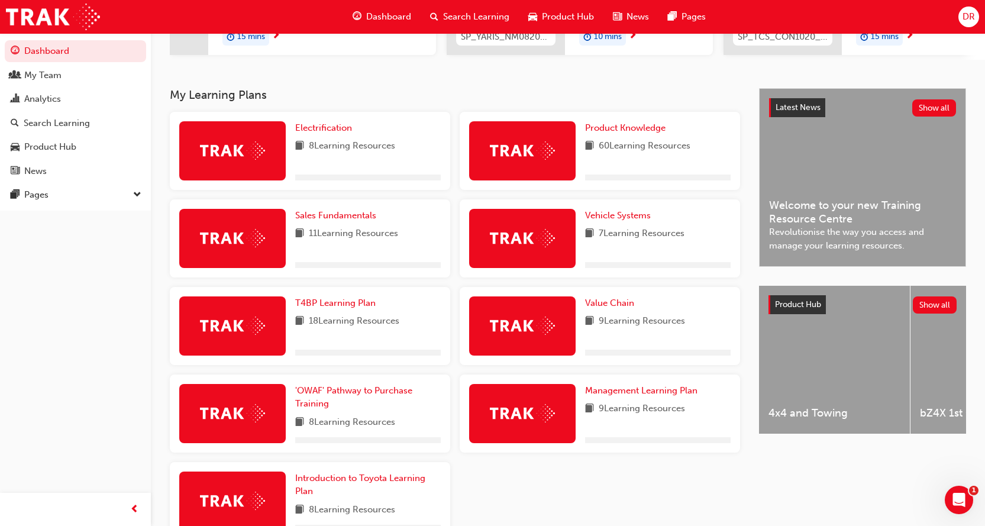
scroll to position [237, 0]
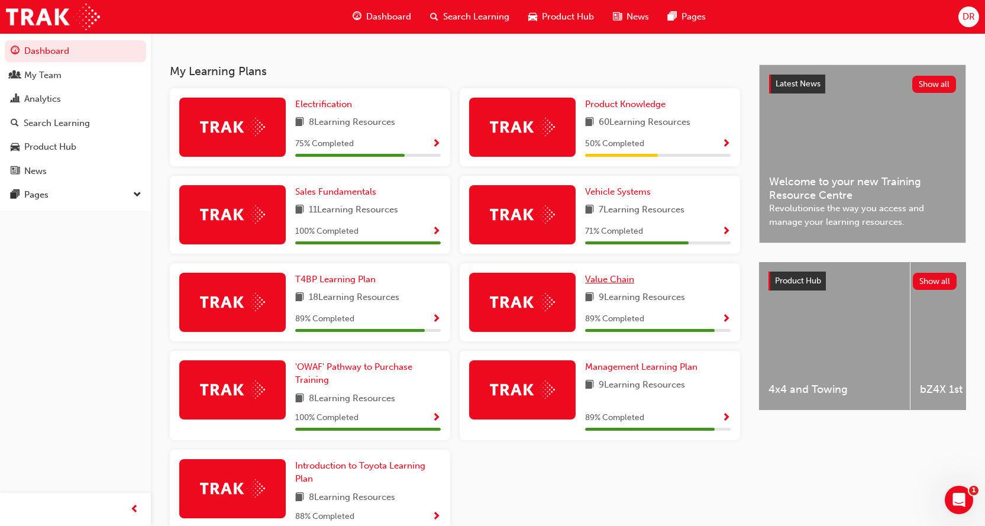
click at [613, 283] on span "Value Chain" at bounding box center [609, 279] width 49 height 11
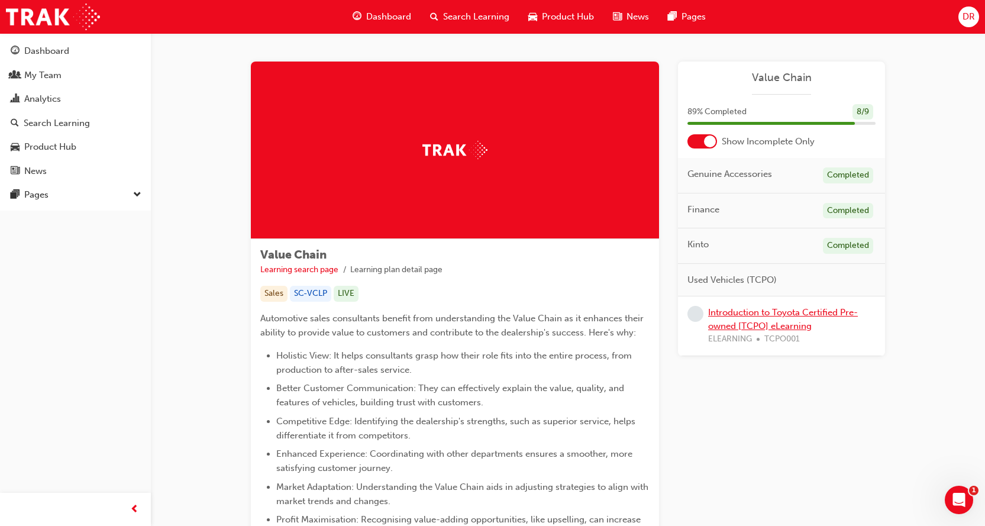
click at [762, 316] on link "Introduction to Toyota Certified Pre-owned [TCPO] eLearning" at bounding box center [783, 319] width 150 height 24
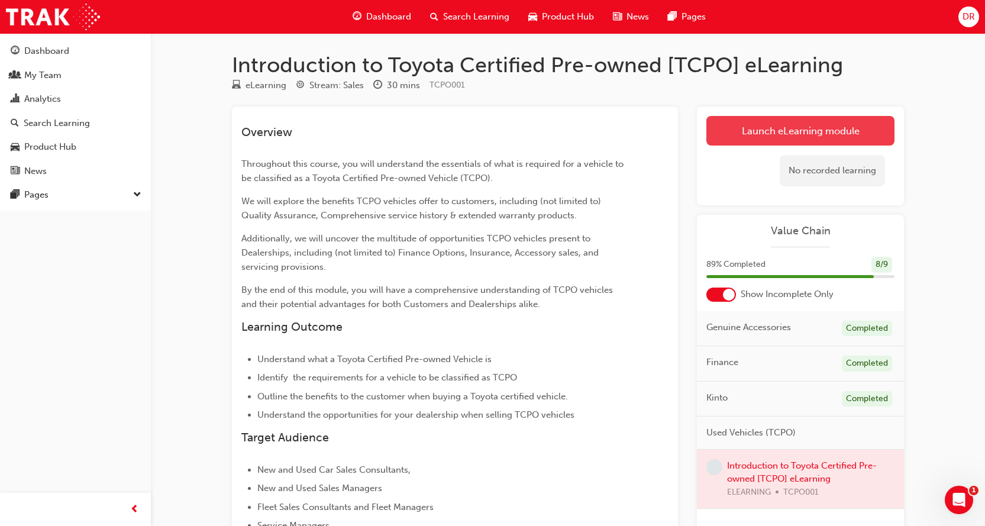
click at [761, 134] on link "Launch eLearning module" at bounding box center [801, 131] width 188 height 30
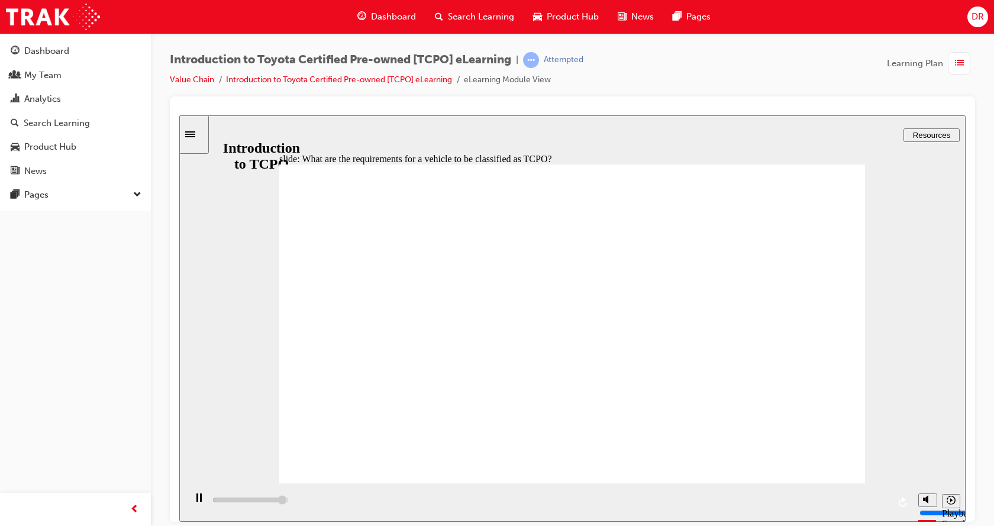
type input "1600"
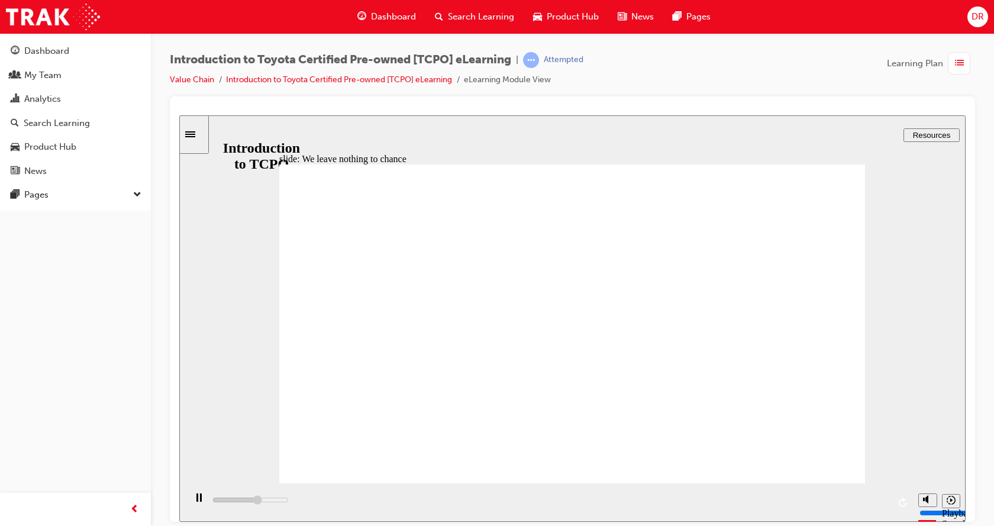
drag, startPoint x: 460, startPoint y: 423, endPoint x: 530, endPoint y: 413, distance: 70.5
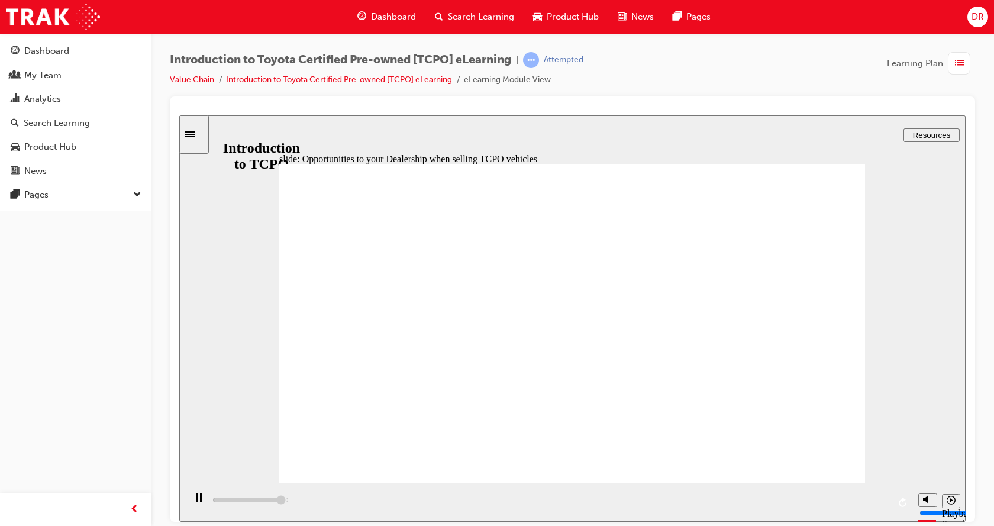
drag, startPoint x: 482, startPoint y: 263, endPoint x: 511, endPoint y: 252, distance: 31.7
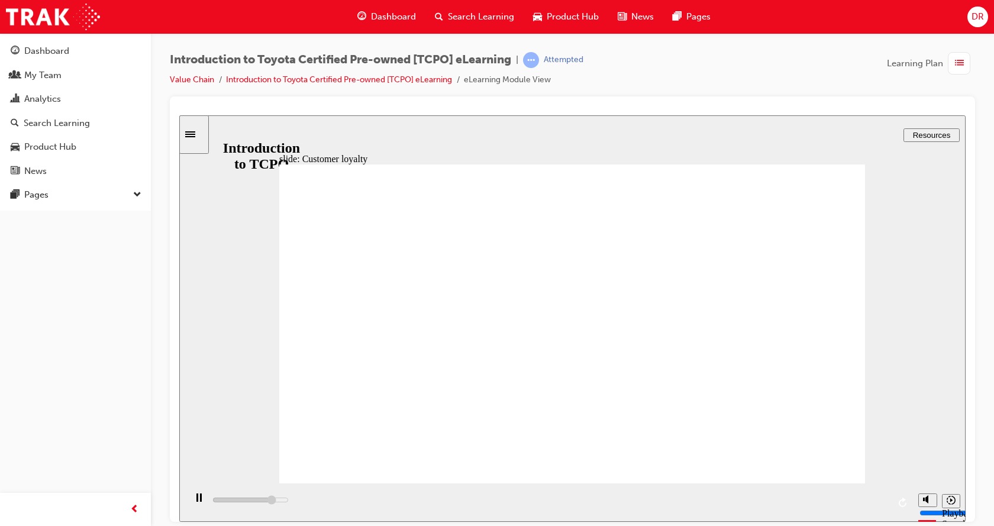
drag, startPoint x: 830, startPoint y: 459, endPoint x: 562, endPoint y: 443, distance: 268.6
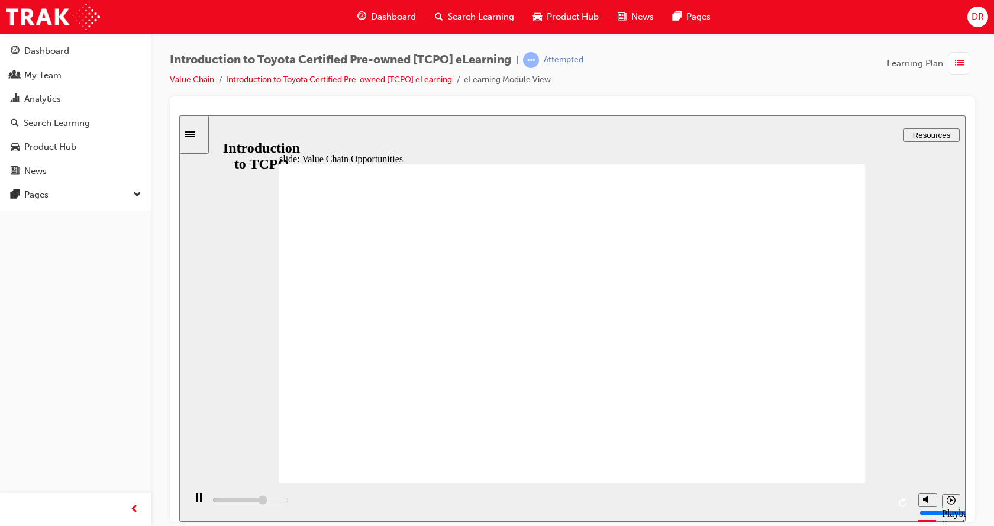
drag, startPoint x: 752, startPoint y: 224, endPoint x: 721, endPoint y: 231, distance: 30.9
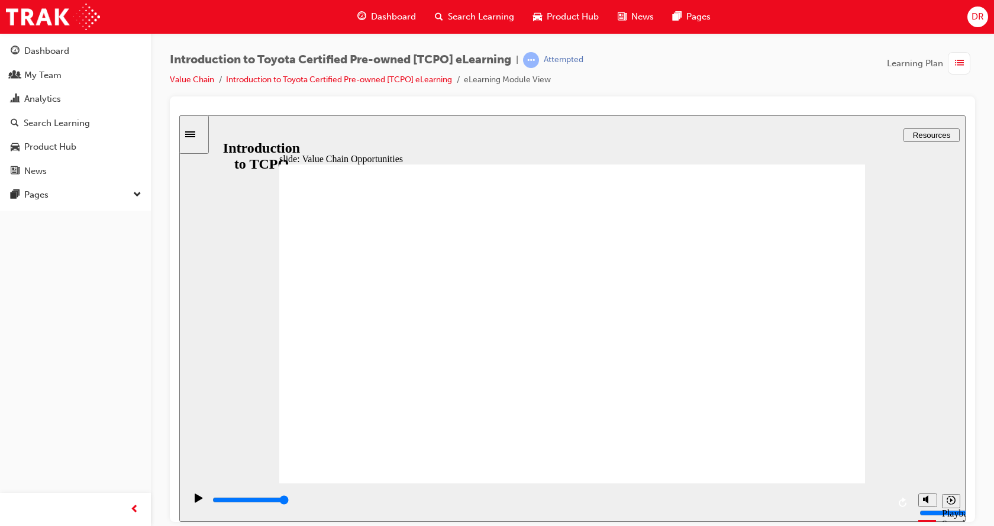
drag, startPoint x: 366, startPoint y: 400, endPoint x: 394, endPoint y: 375, distance: 37.7
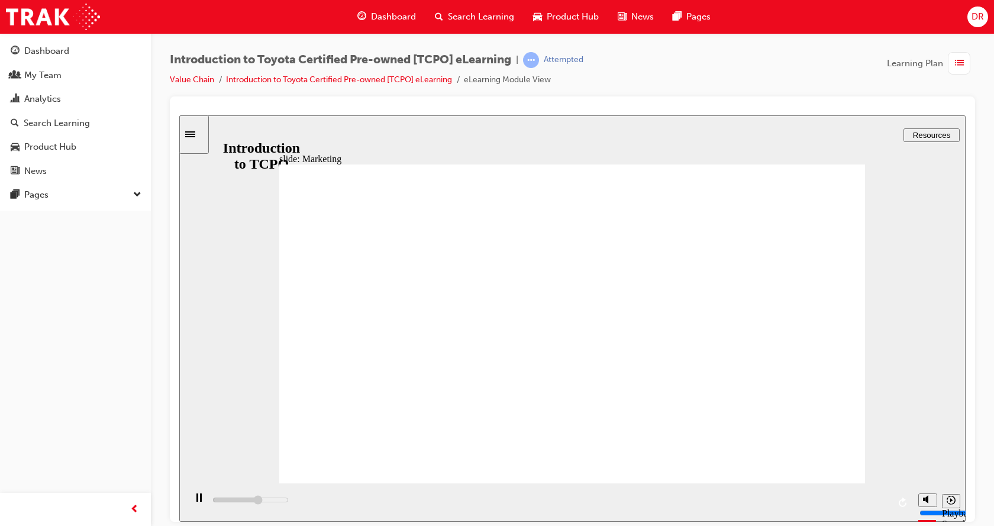
type input "7700"
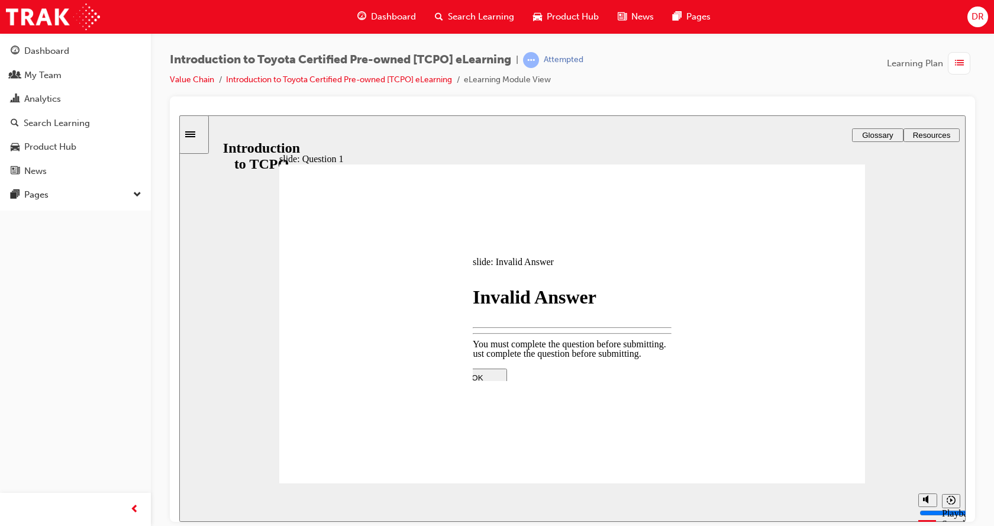
drag, startPoint x: 817, startPoint y: 469, endPoint x: 771, endPoint y: 319, distance: 157.1
click at [789, 314] on div at bounding box center [572, 318] width 786 height 407
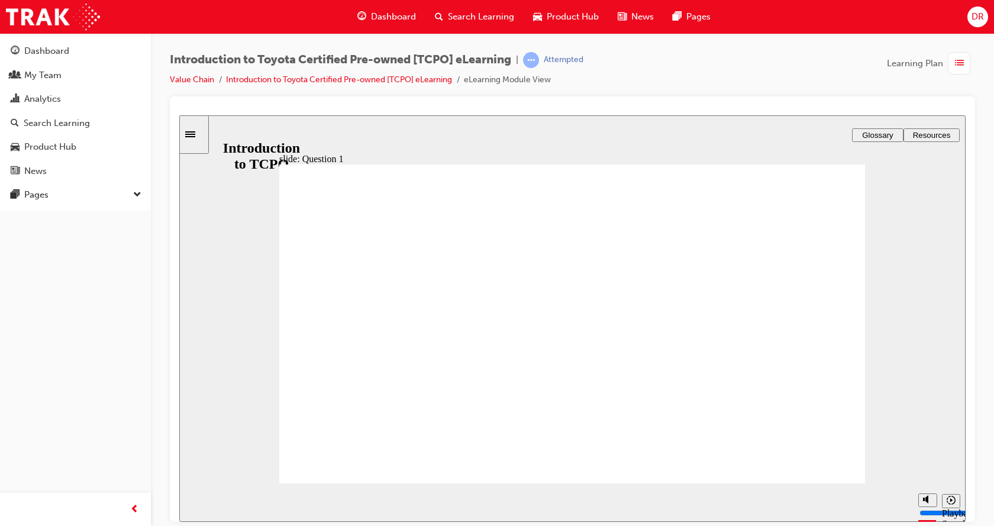
radio input "true"
drag, startPoint x: 309, startPoint y: 346, endPoint x: 323, endPoint y: 349, distance: 14.5
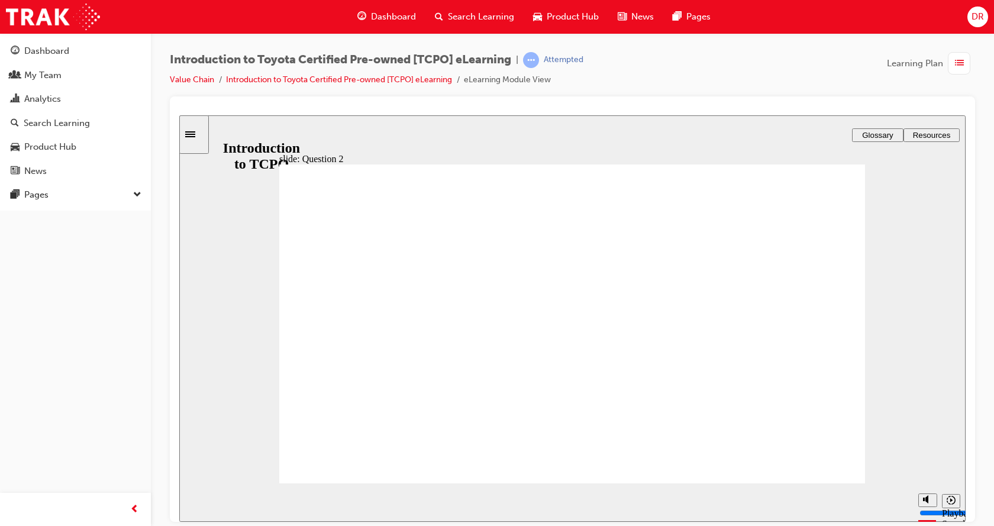
radio input "true"
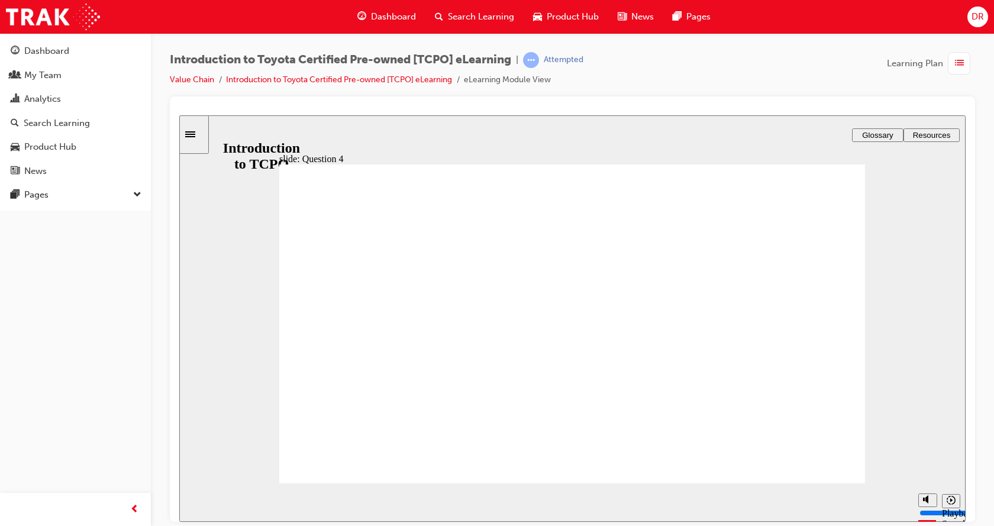
drag, startPoint x: 395, startPoint y: 397, endPoint x: 410, endPoint y: 408, distance: 18.7
radio input "true"
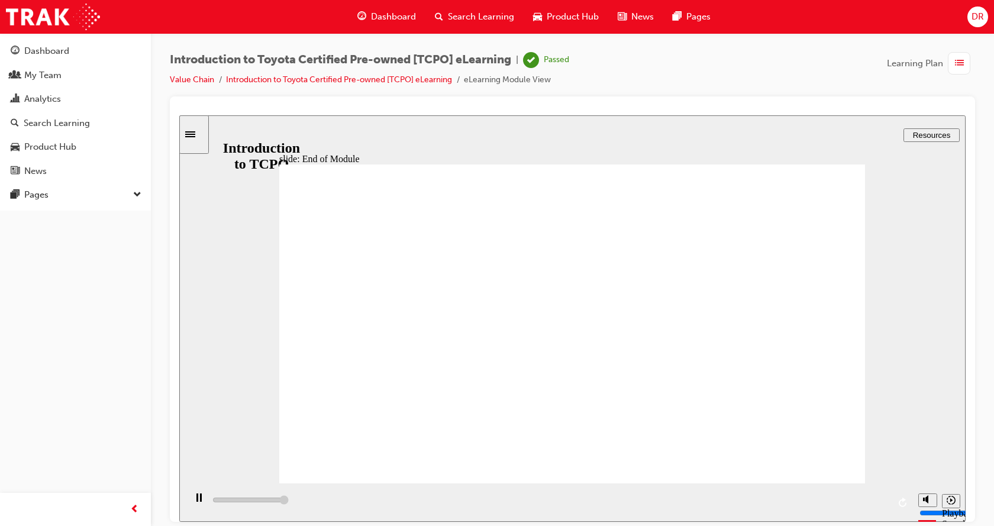
type input "18400"
drag, startPoint x: 418, startPoint y: 325, endPoint x: 499, endPoint y: 333, distance: 82.1
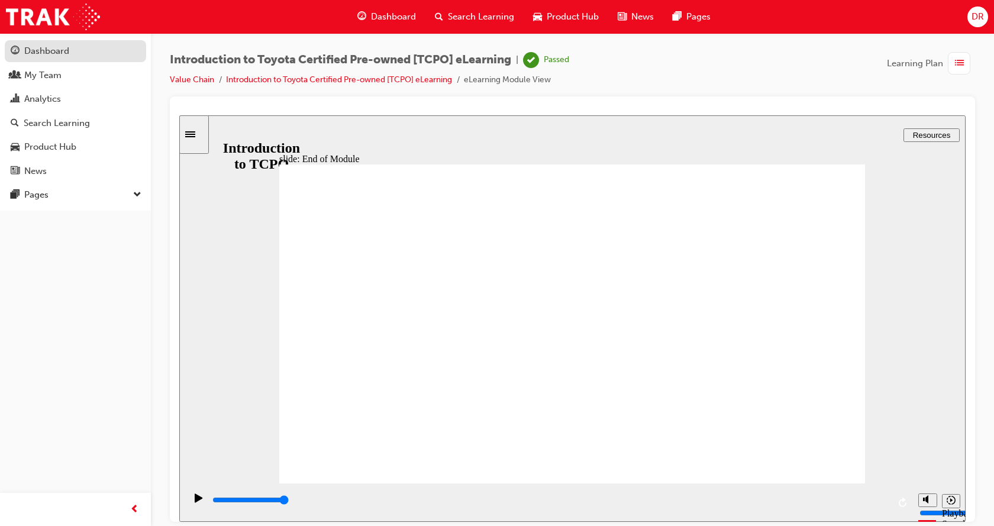
click at [41, 49] on div "Dashboard" at bounding box center [46, 51] width 45 height 14
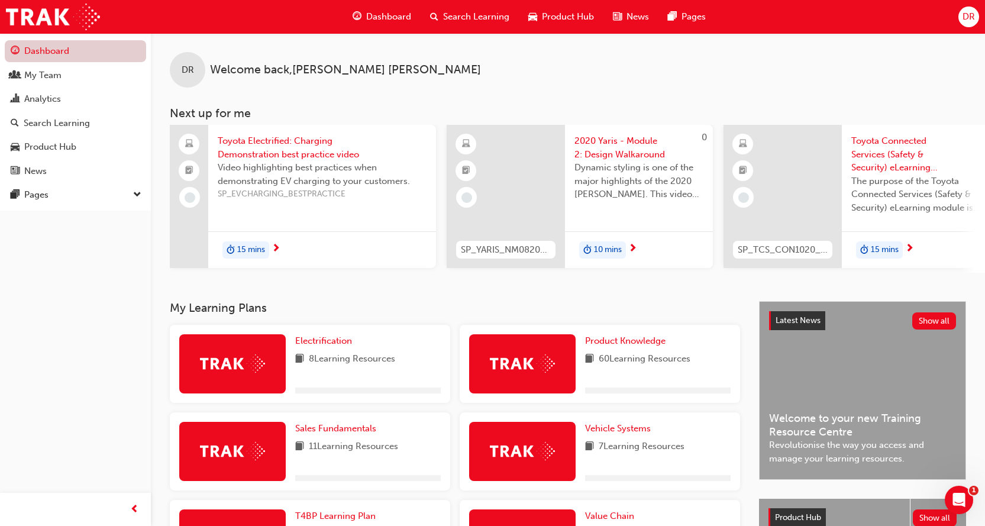
click at [41, 49] on link "Dashboard" at bounding box center [75, 51] width 141 height 22
